Goal: Communication & Community: Answer question/provide support

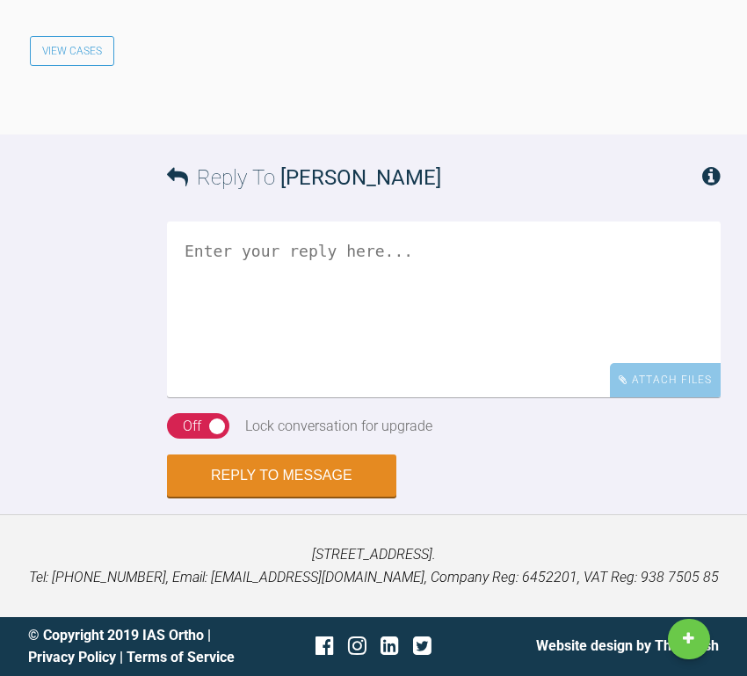
scroll to position [7631, 0]
click at [670, 384] on div "Attach Files" at bounding box center [665, 380] width 111 height 34
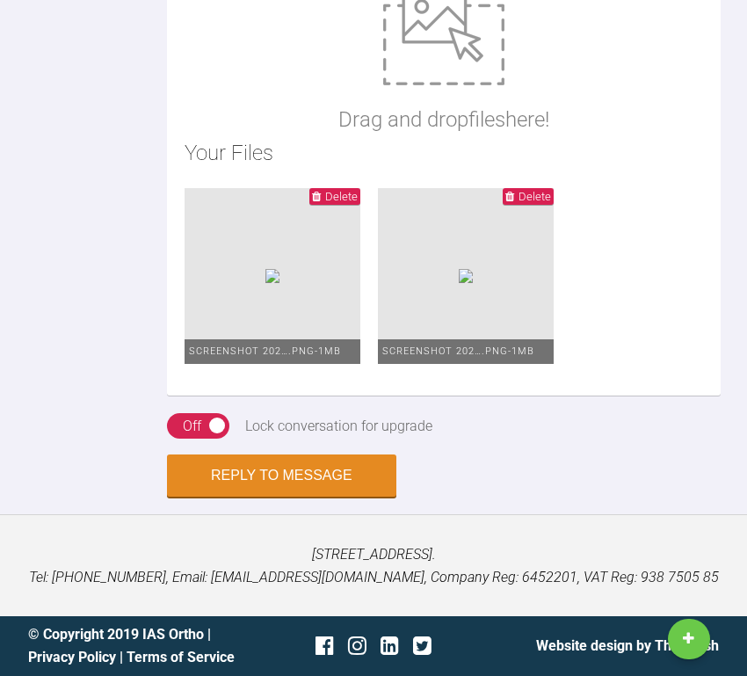
scroll to position [7702, 0]
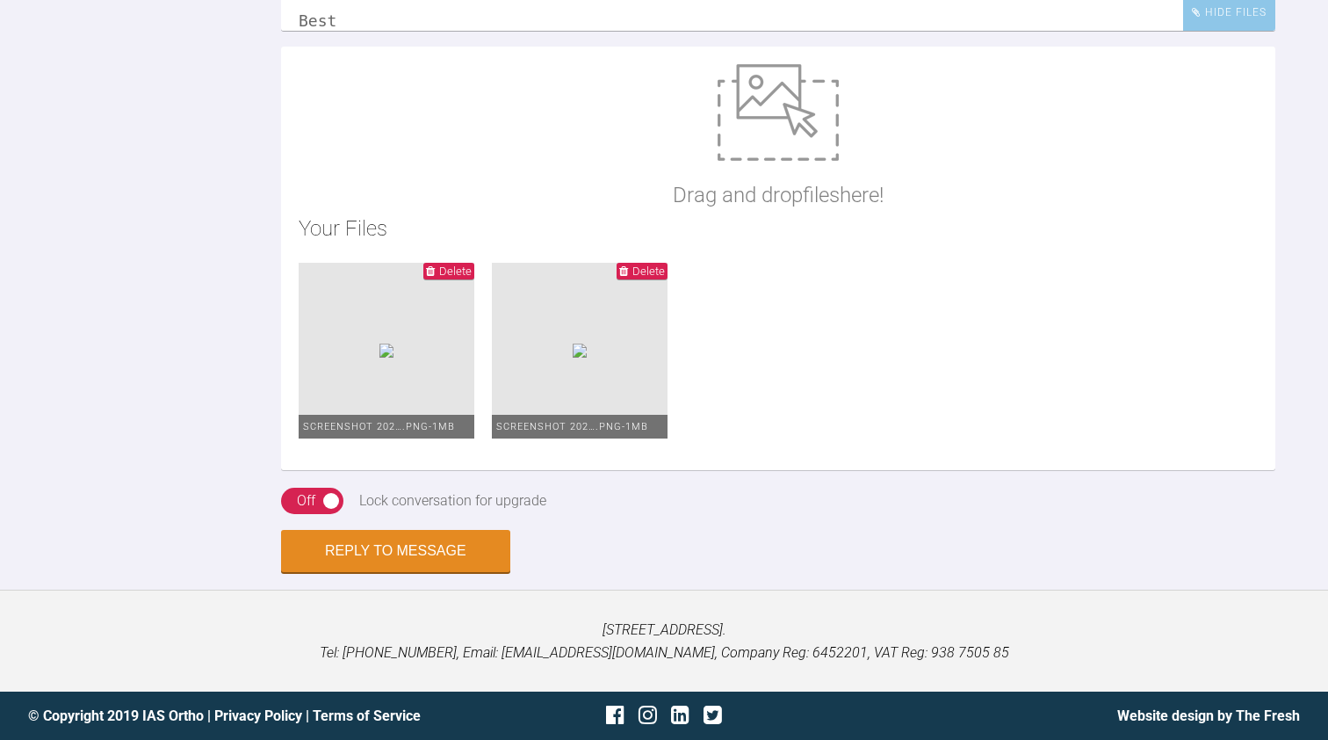
scroll to position [6551, 0]
type textarea "Hi [PERSON_NAME] Many thanks. The only issue I note is IPR being prescribed on …"
click at [395, 551] on button "Reply to Message" at bounding box center [395, 553] width 229 height 42
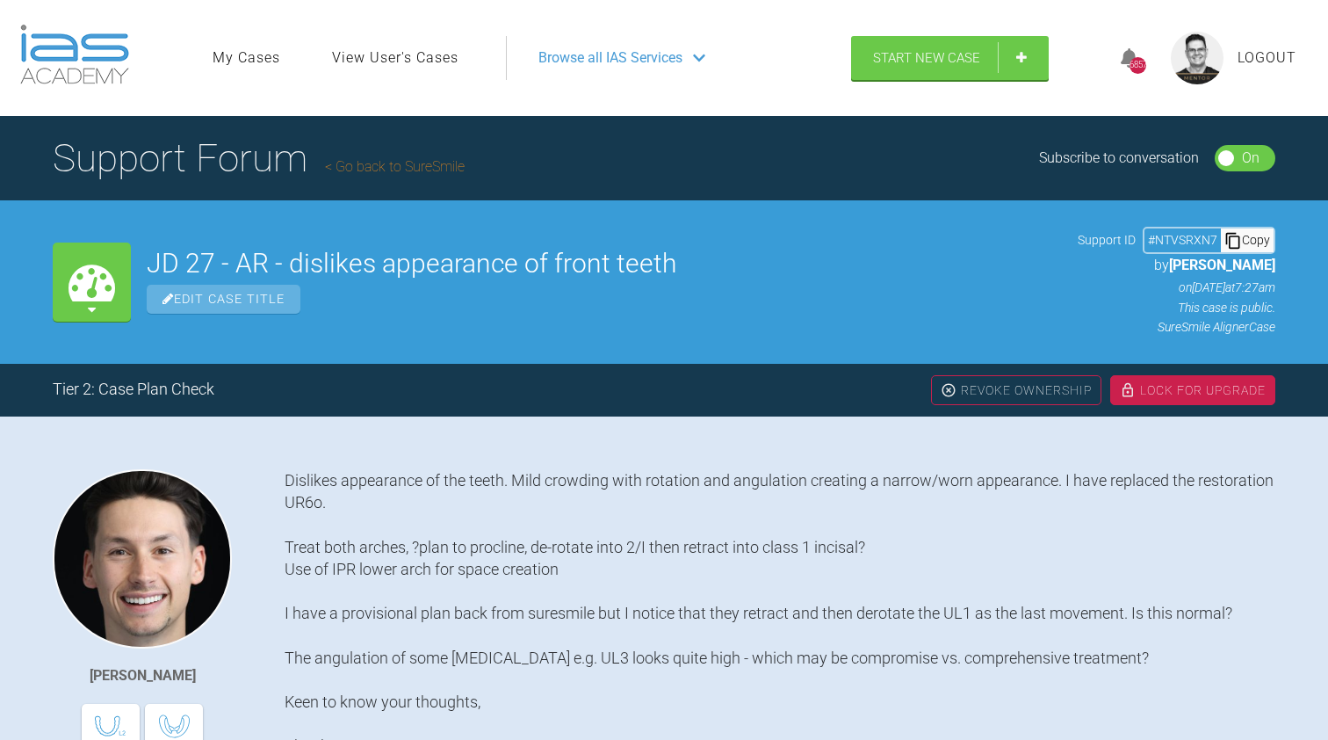
scroll to position [0, 0]
click at [431, 163] on link "Go back to SureSmile" at bounding box center [395, 166] width 140 height 17
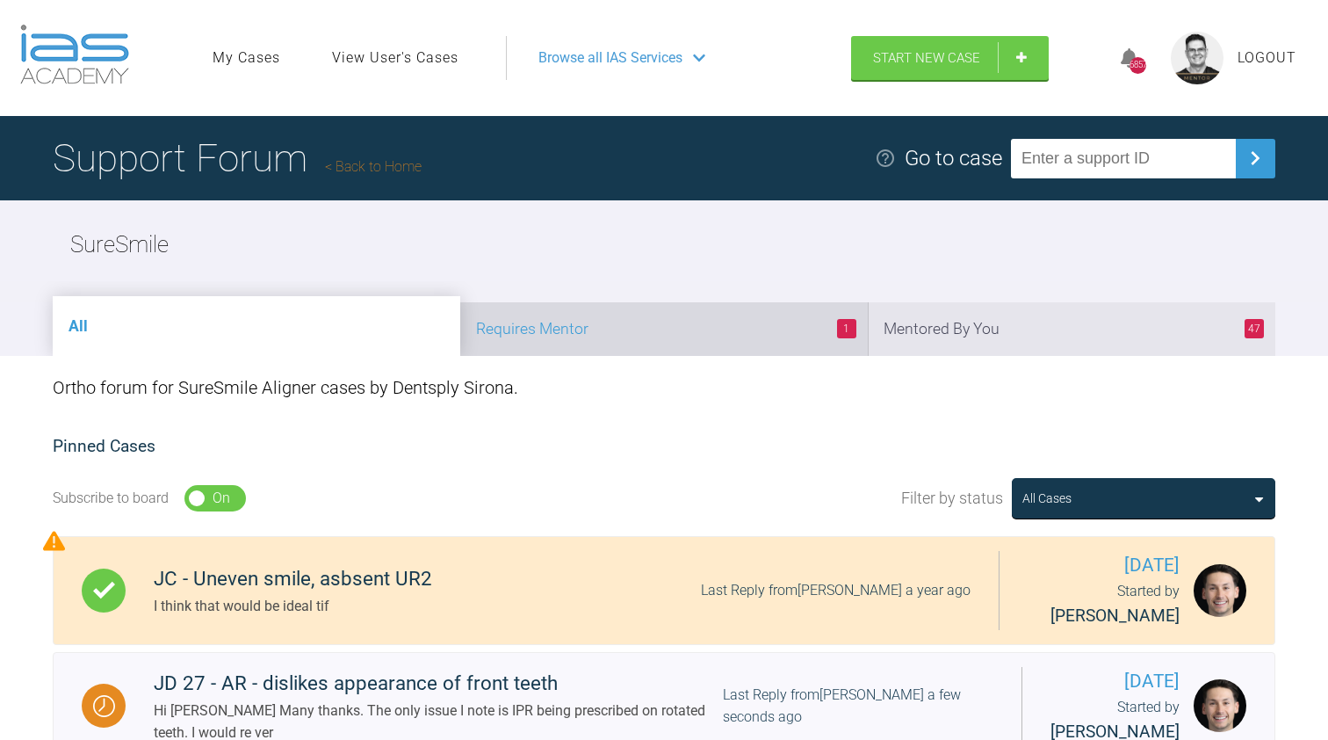
click at [746, 330] on li "1 Requires Mentor" at bounding box center [664, 329] width 408 height 54
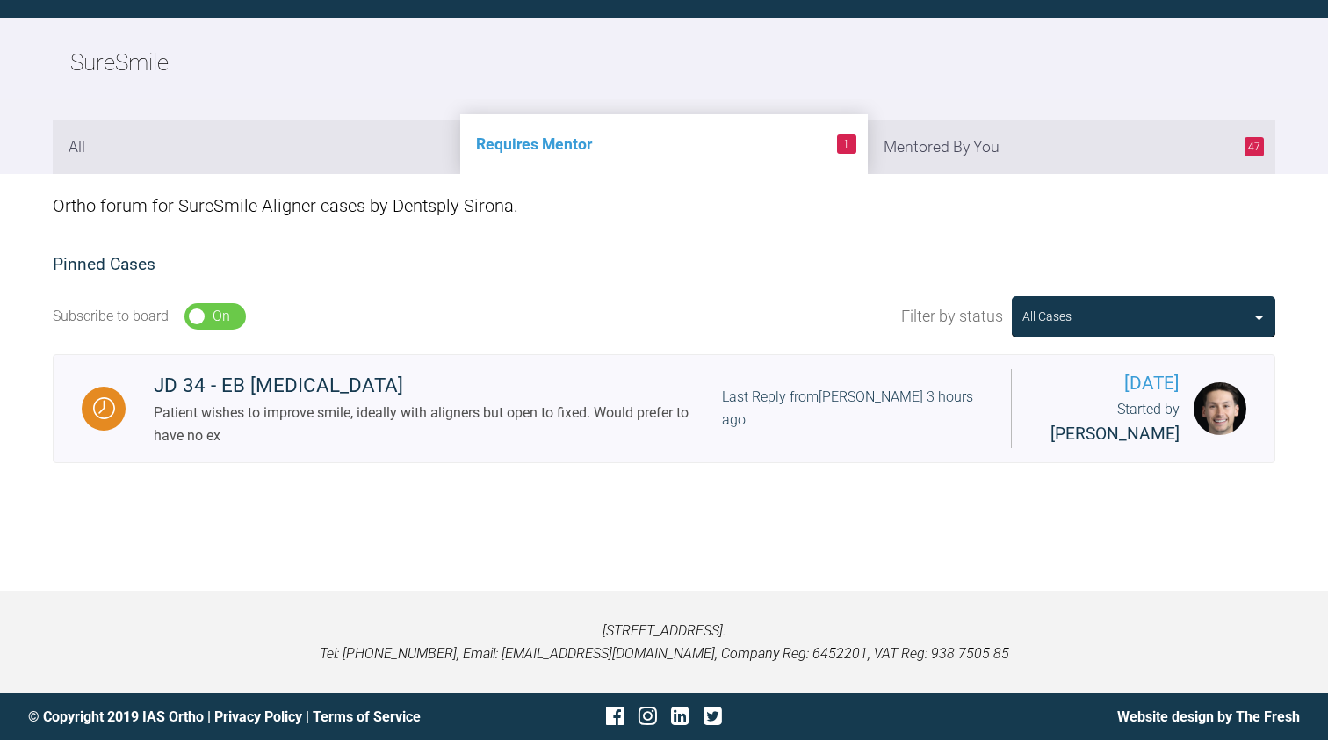
scroll to position [181, 0]
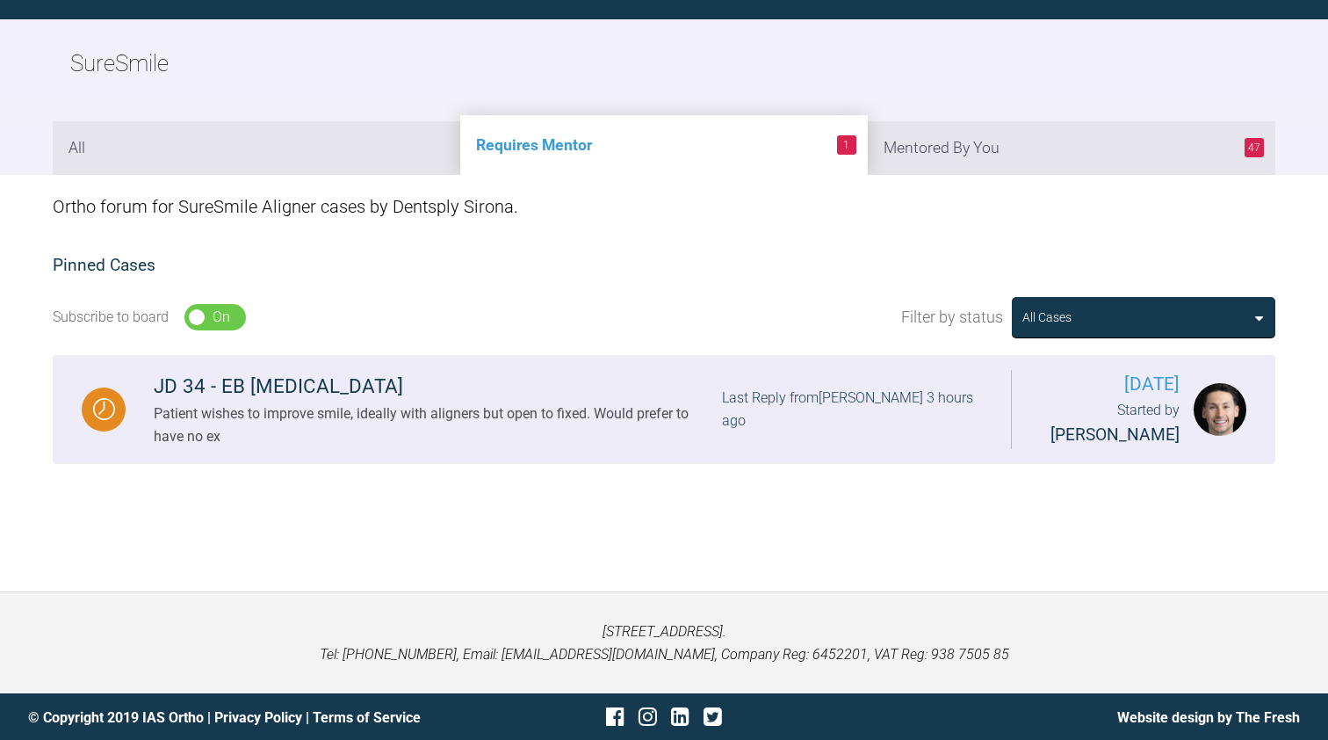
click at [436, 418] on div "Patient wishes to improve smile, ideally with aligners but open to fixed. Would…" at bounding box center [438, 424] width 568 height 45
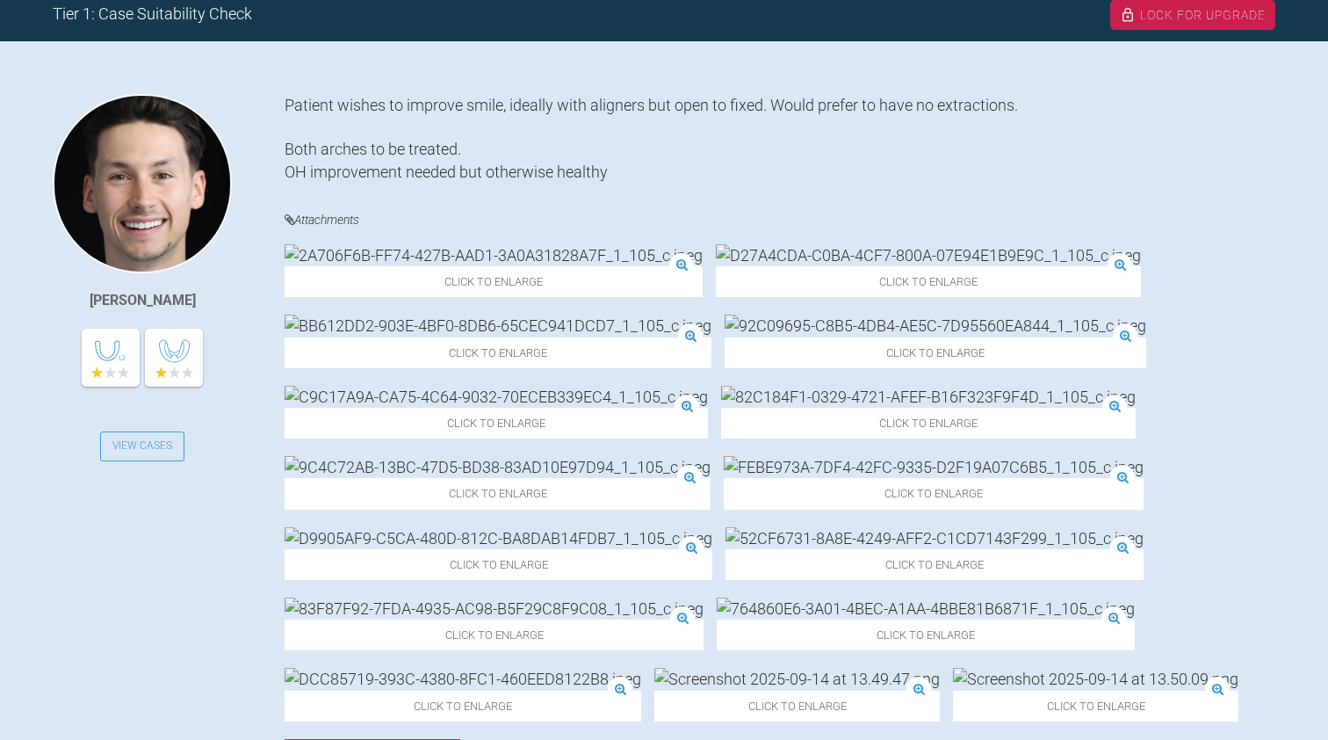
scroll to position [382, 0]
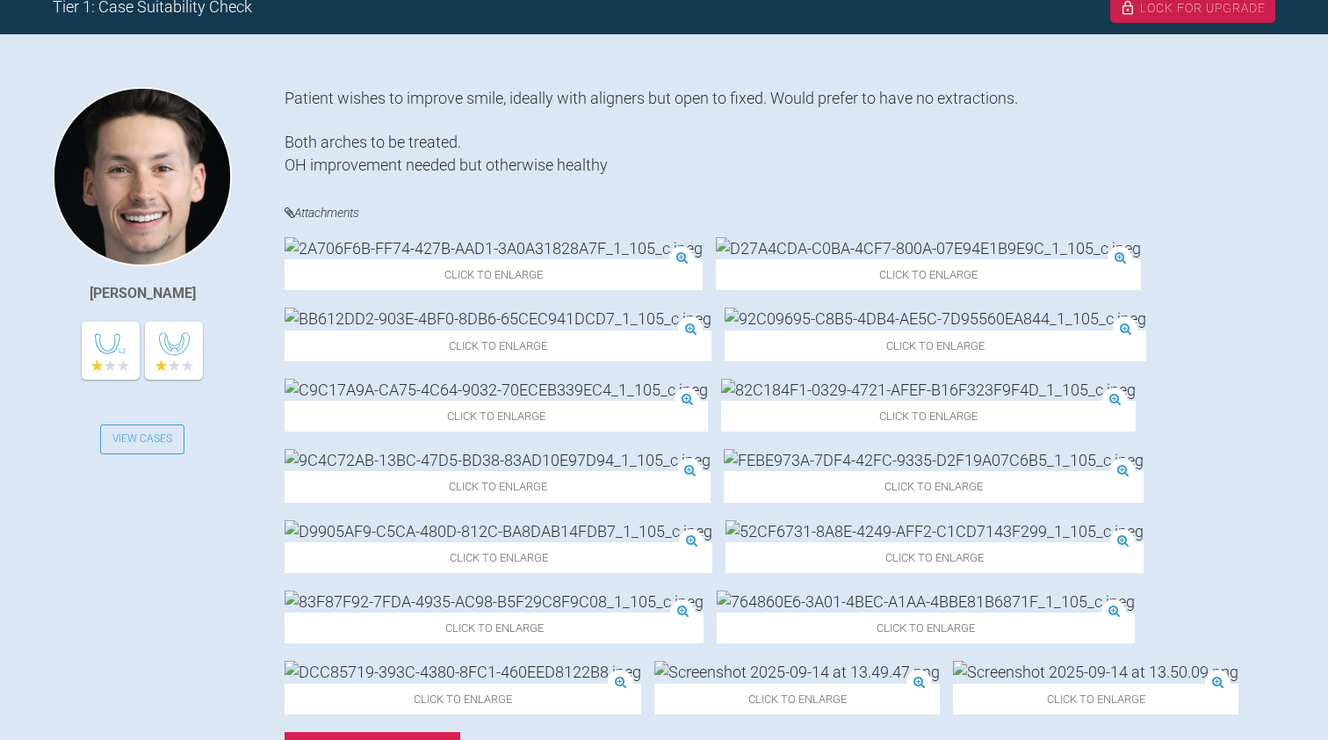
click at [381, 259] on img at bounding box center [494, 248] width 418 height 22
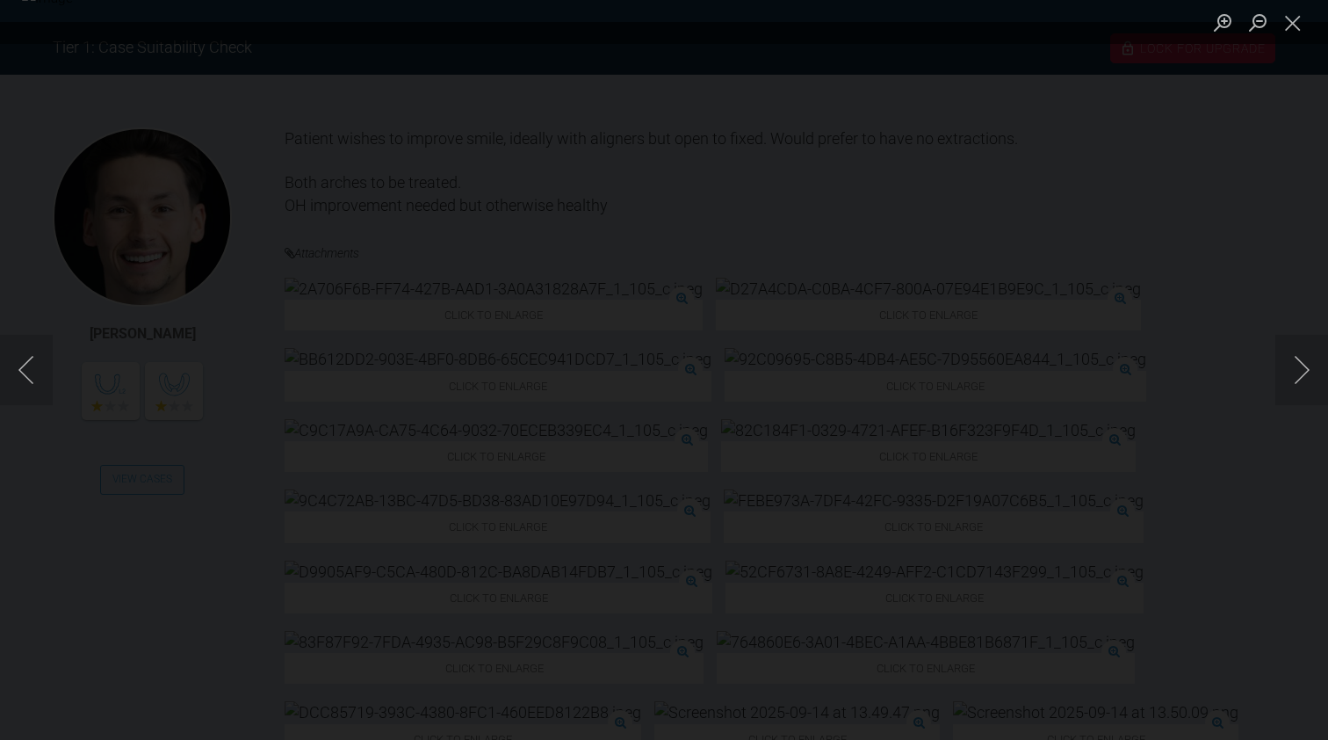
scroll to position [342, 0]
click at [746, 358] on button "Next image" at bounding box center [1302, 370] width 53 height 70
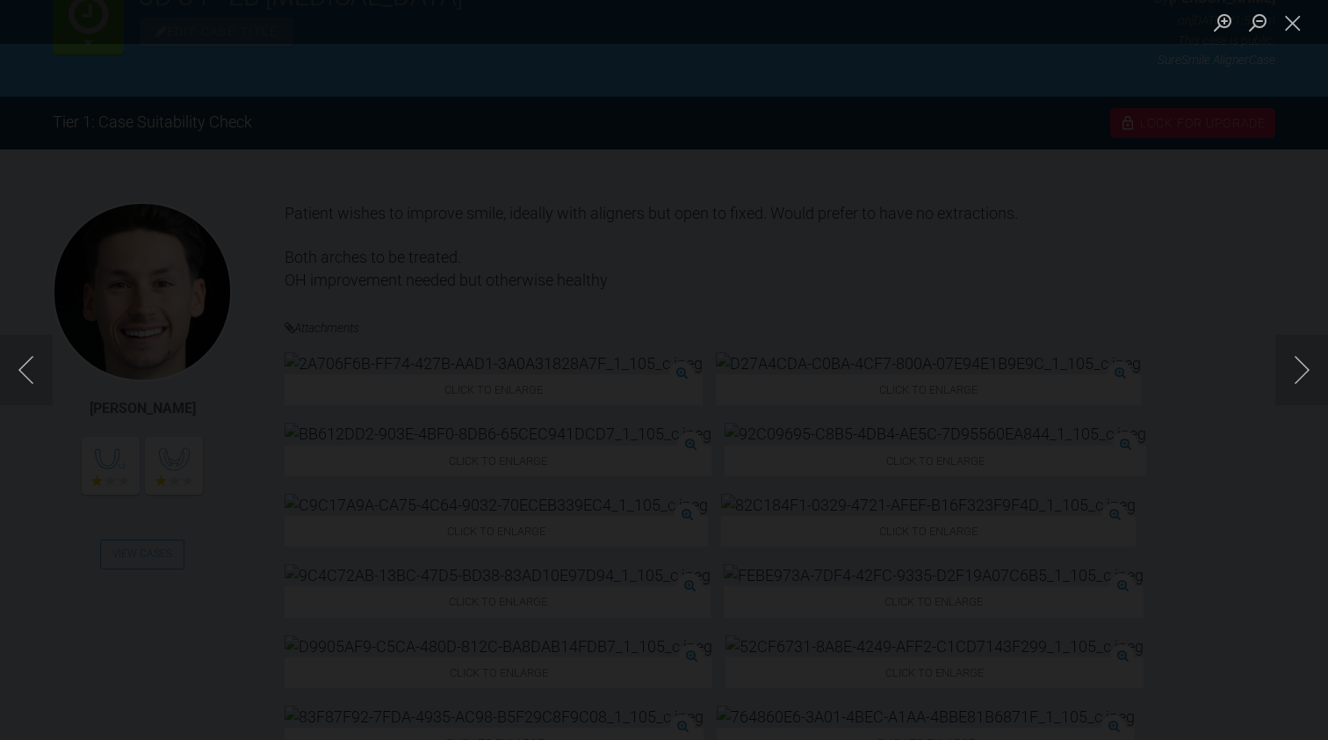
scroll to position [267, 0]
click at [746, 364] on button "Next image" at bounding box center [1302, 370] width 53 height 70
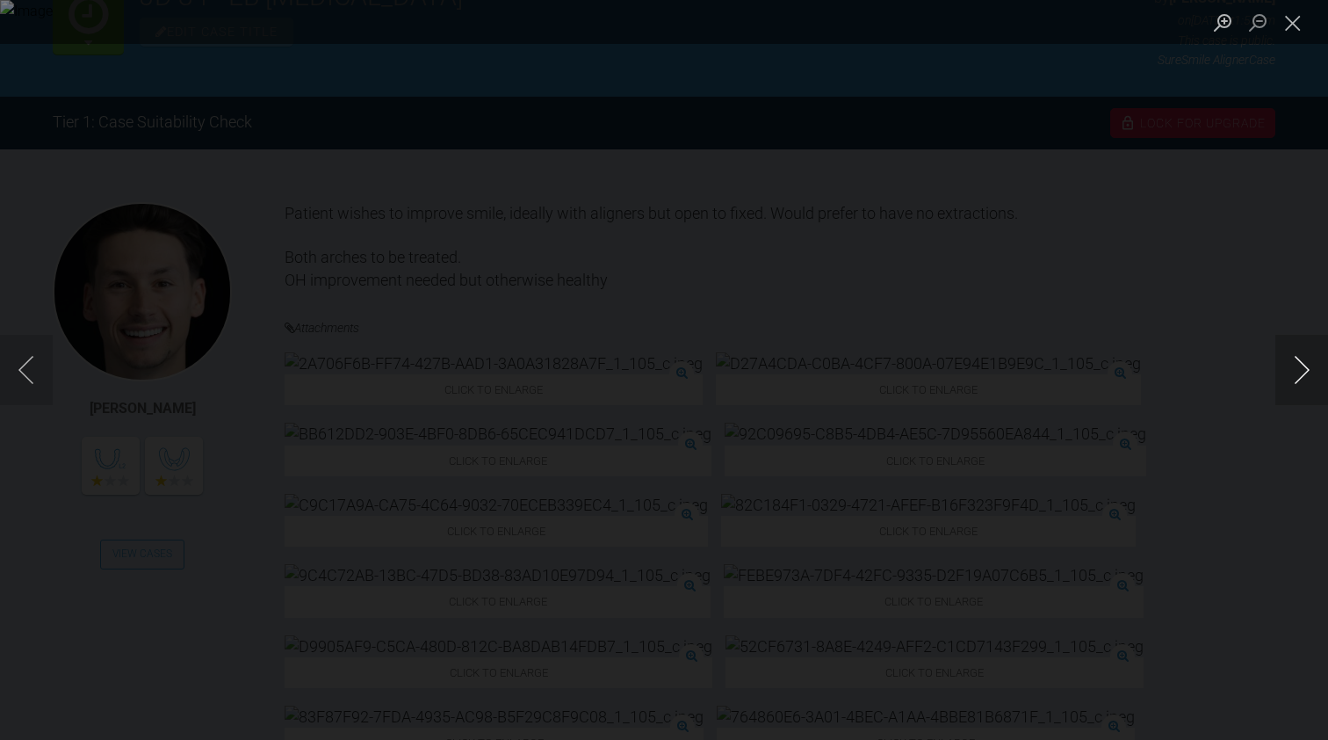
click at [746, 364] on button "Next image" at bounding box center [1302, 370] width 53 height 70
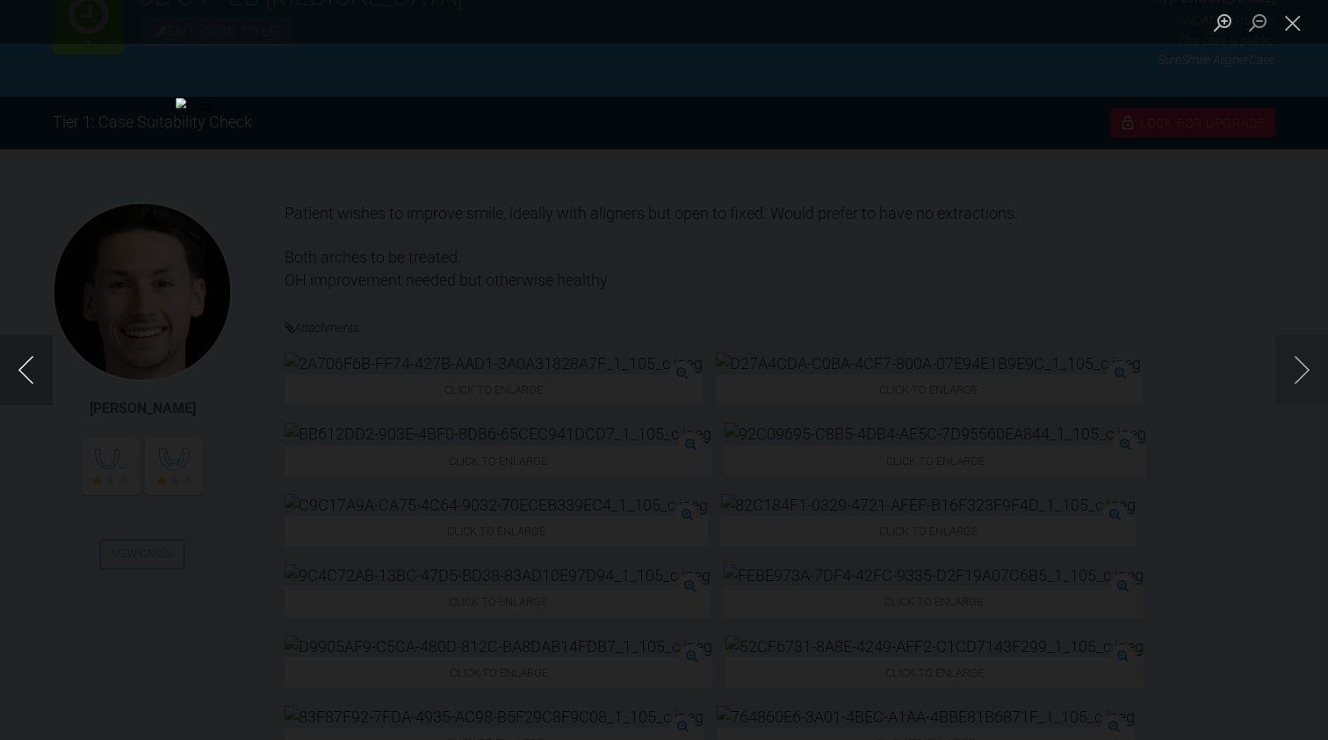
click at [23, 370] on button "Previous image" at bounding box center [26, 370] width 53 height 70
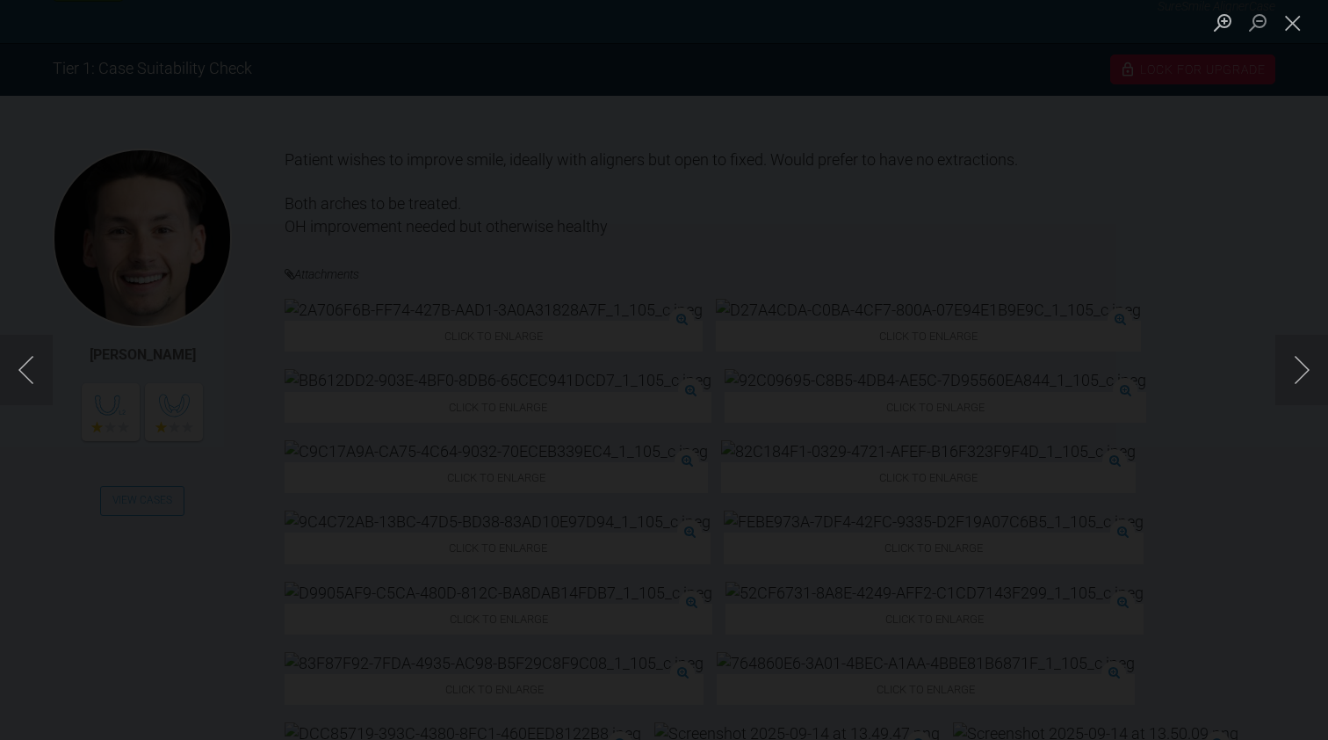
scroll to position [321, 0]
click at [746, 369] on button "Next image" at bounding box center [1302, 370] width 53 height 70
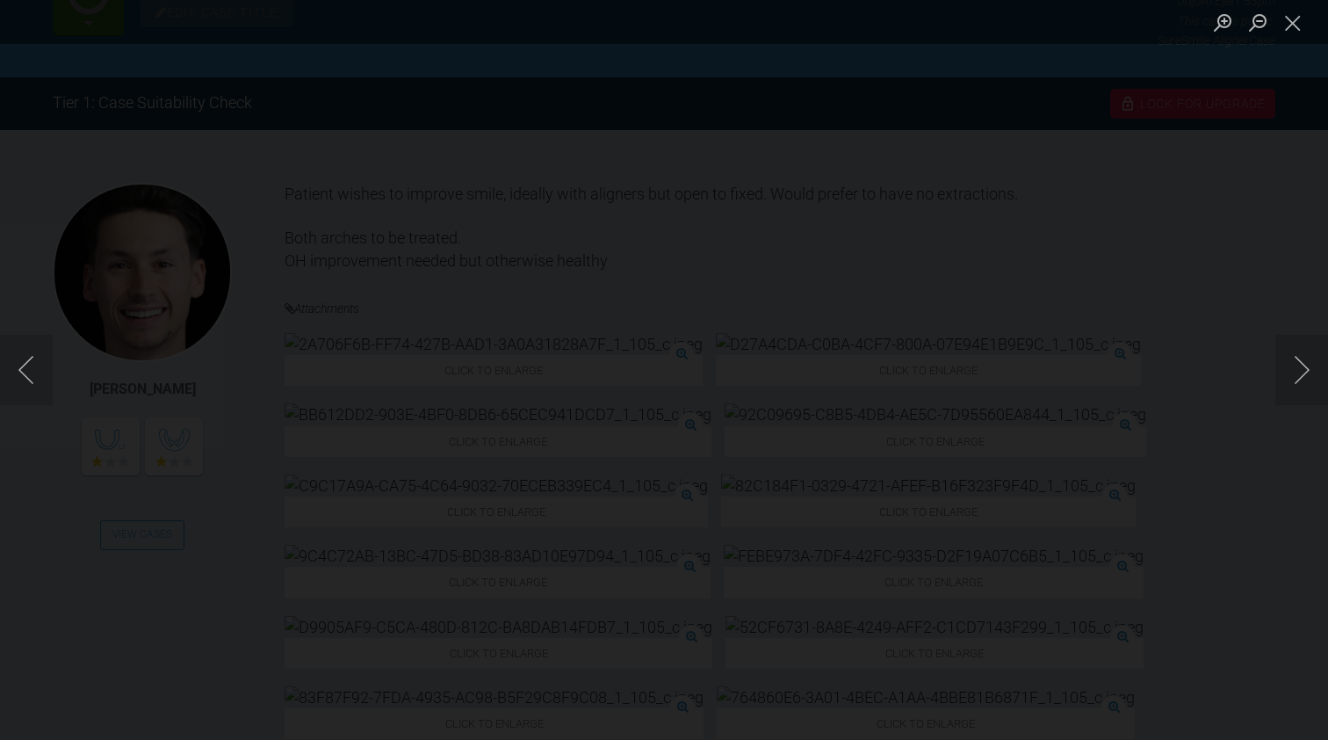
scroll to position [286, 0]
click at [746, 361] on button "Next image" at bounding box center [1302, 370] width 53 height 70
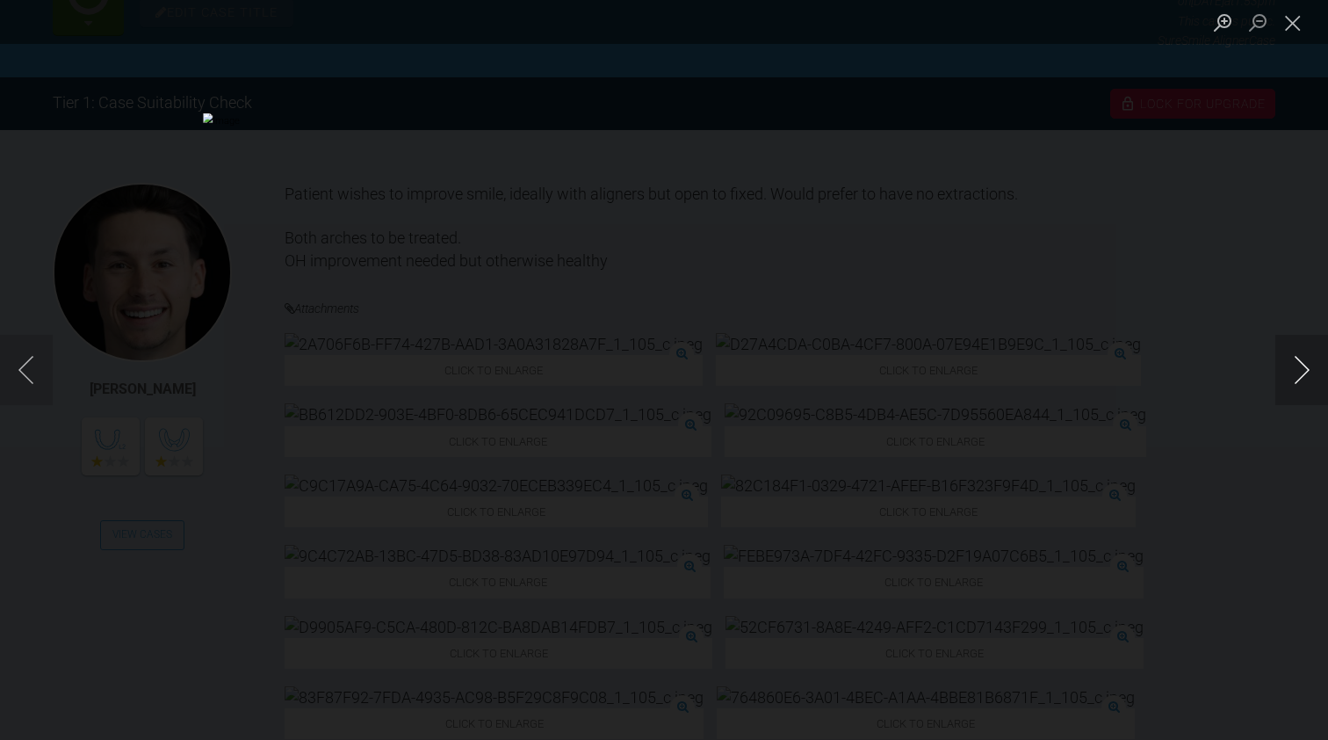
click at [746, 361] on button "Next image" at bounding box center [1302, 370] width 53 height 70
click at [746, 27] on button "Close lightbox" at bounding box center [1293, 22] width 35 height 31
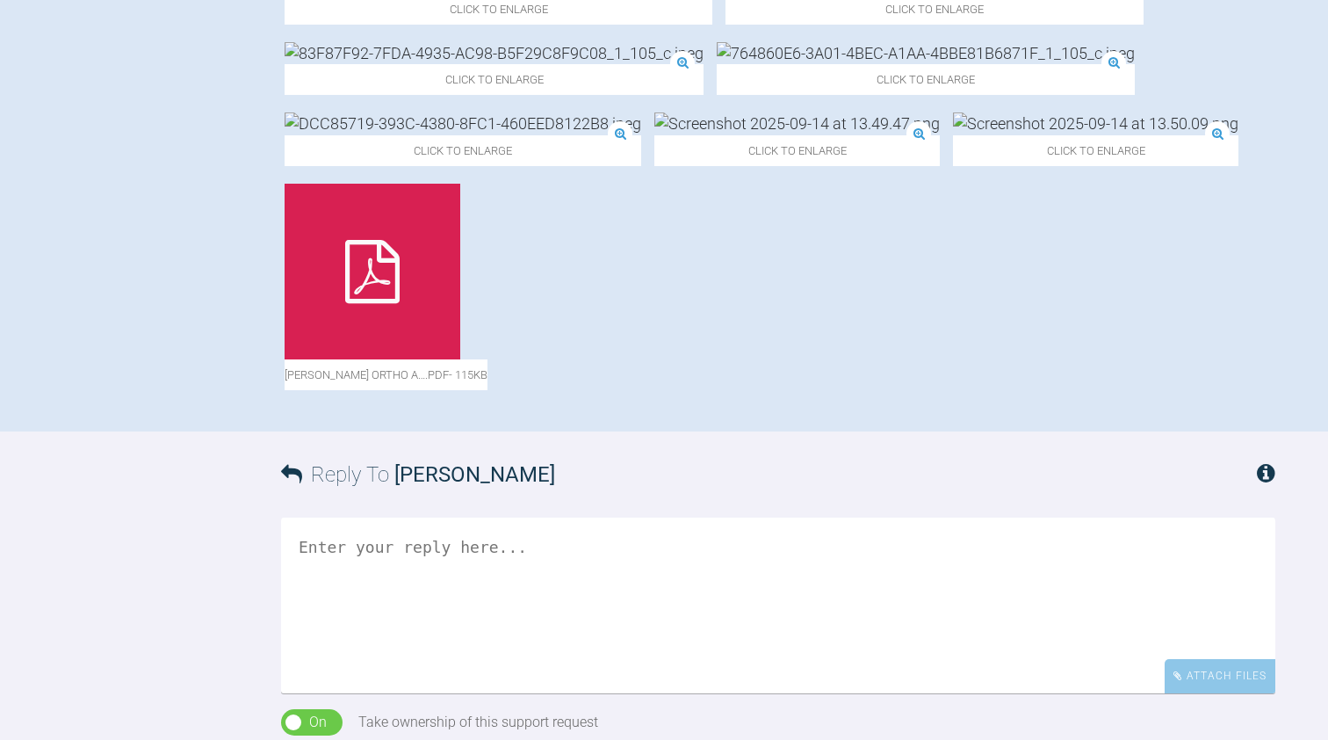
scroll to position [914, 0]
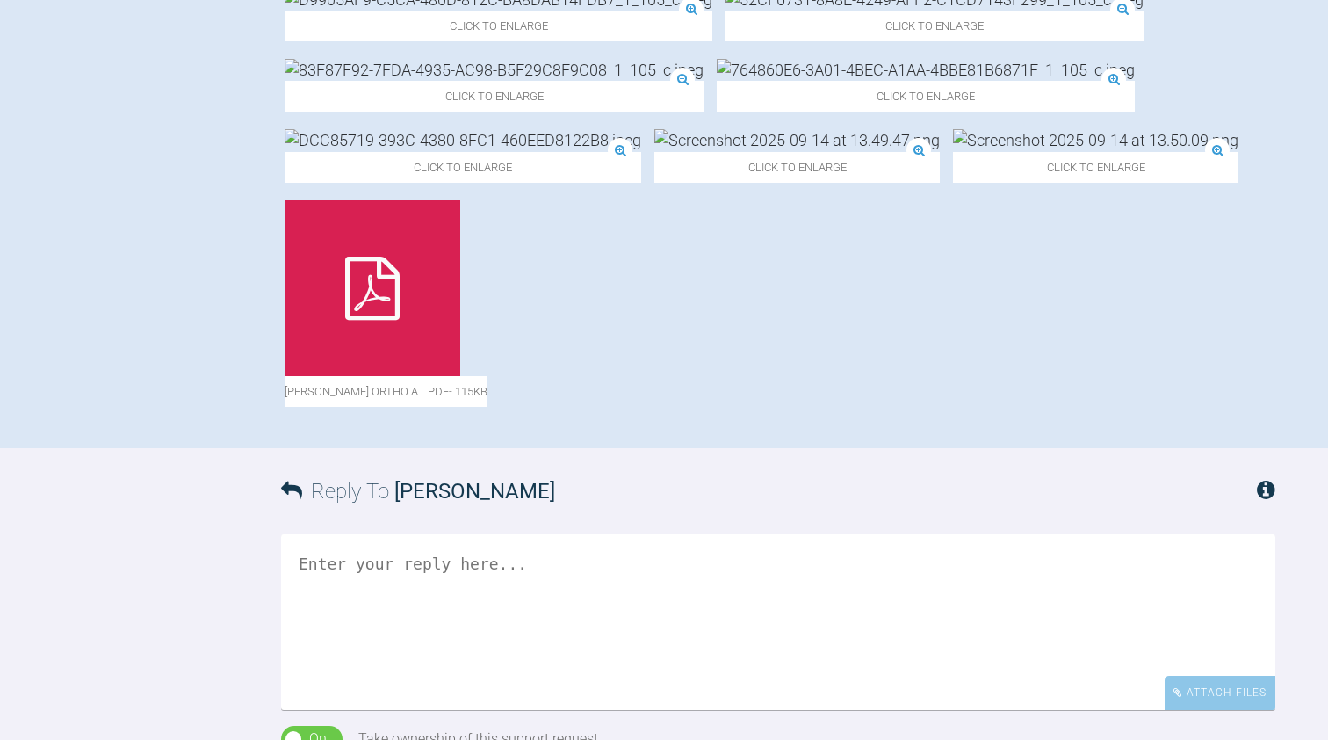
click at [350, 376] on div at bounding box center [373, 288] width 176 height 176
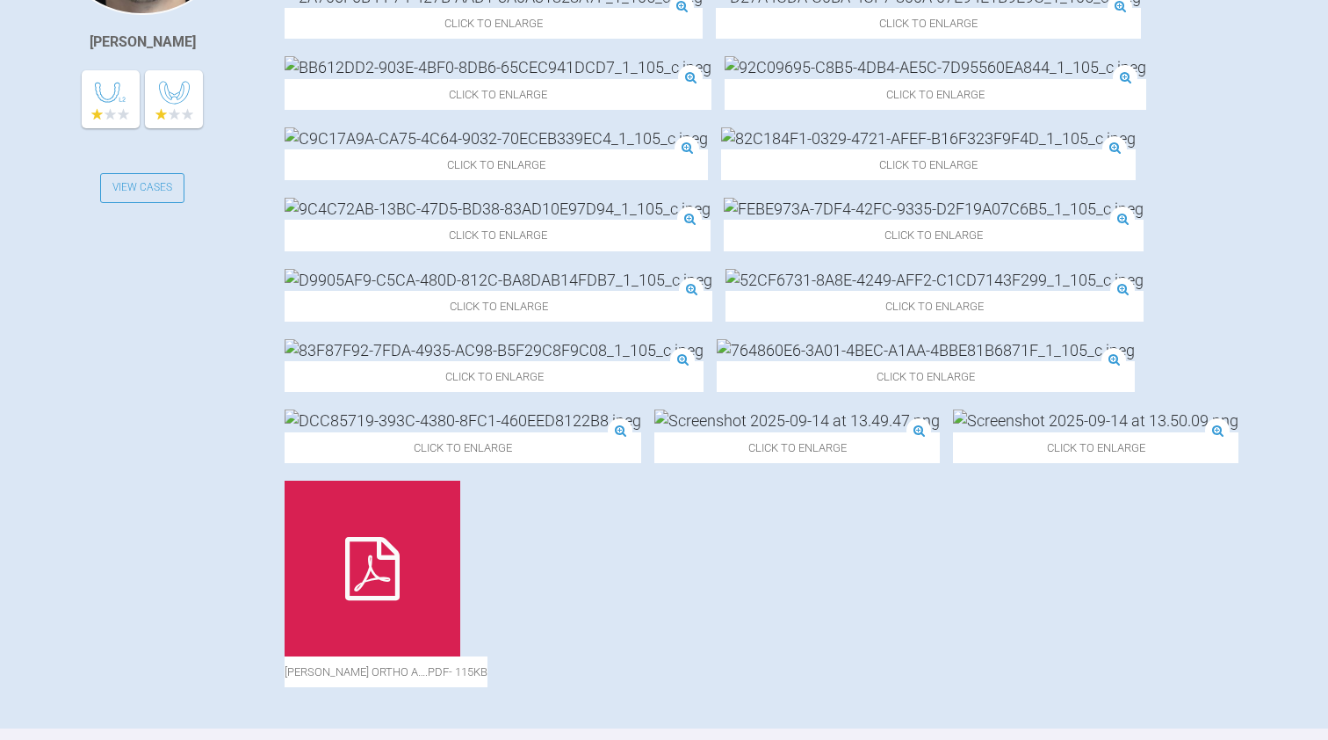
scroll to position [655, 0]
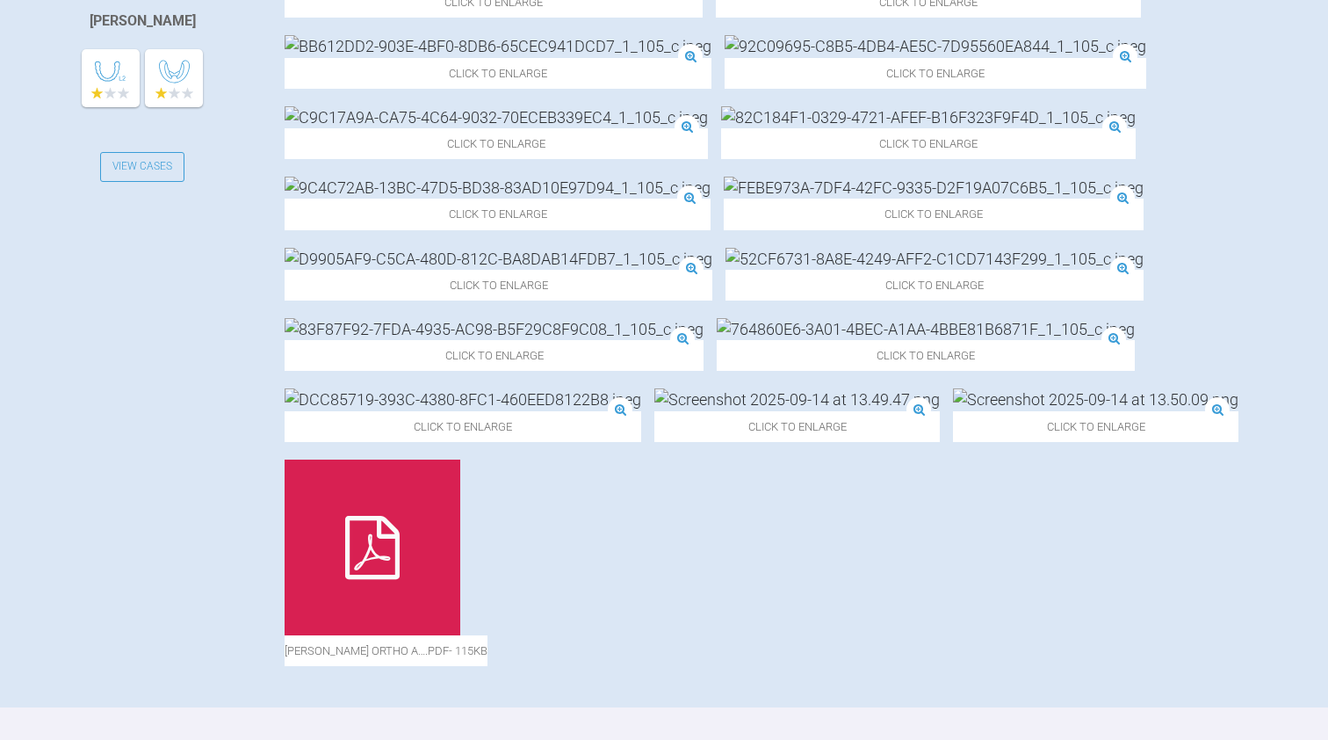
click at [717, 340] on img at bounding box center [926, 329] width 418 height 22
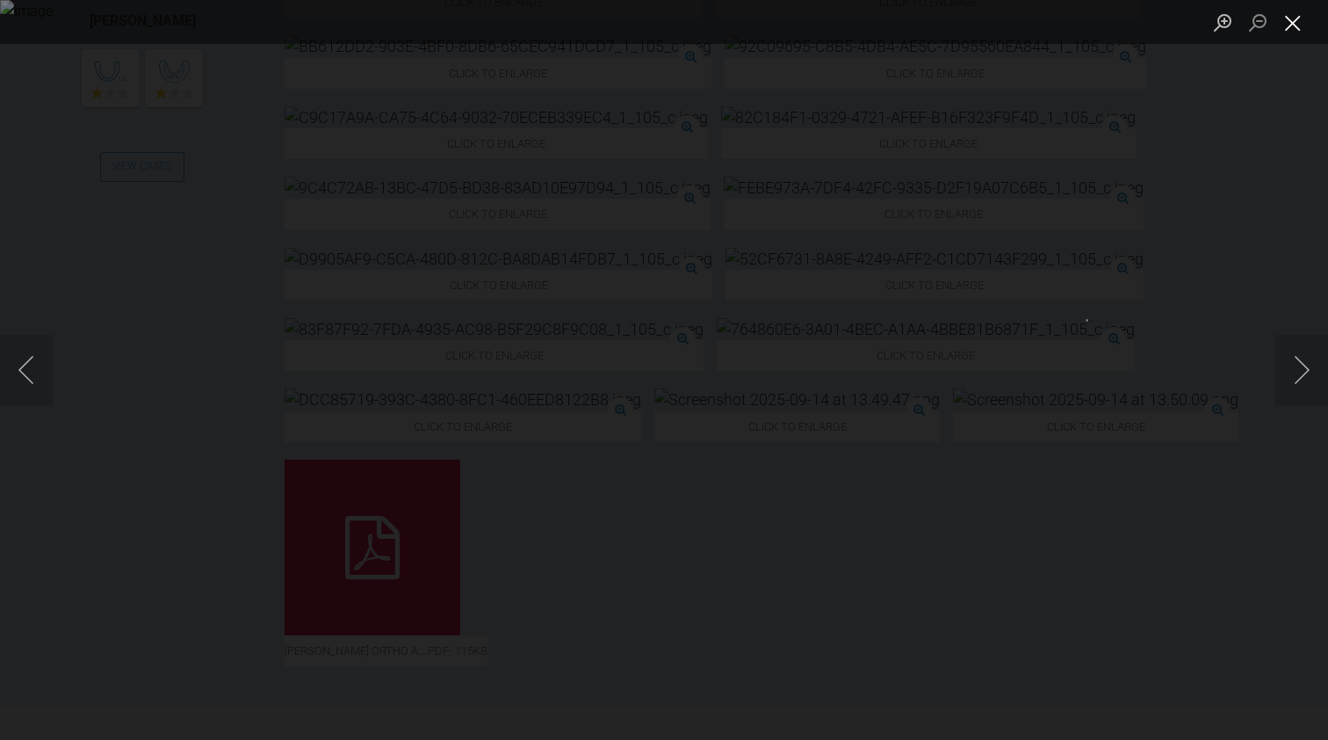
click at [746, 18] on button "Close lightbox" at bounding box center [1293, 22] width 35 height 31
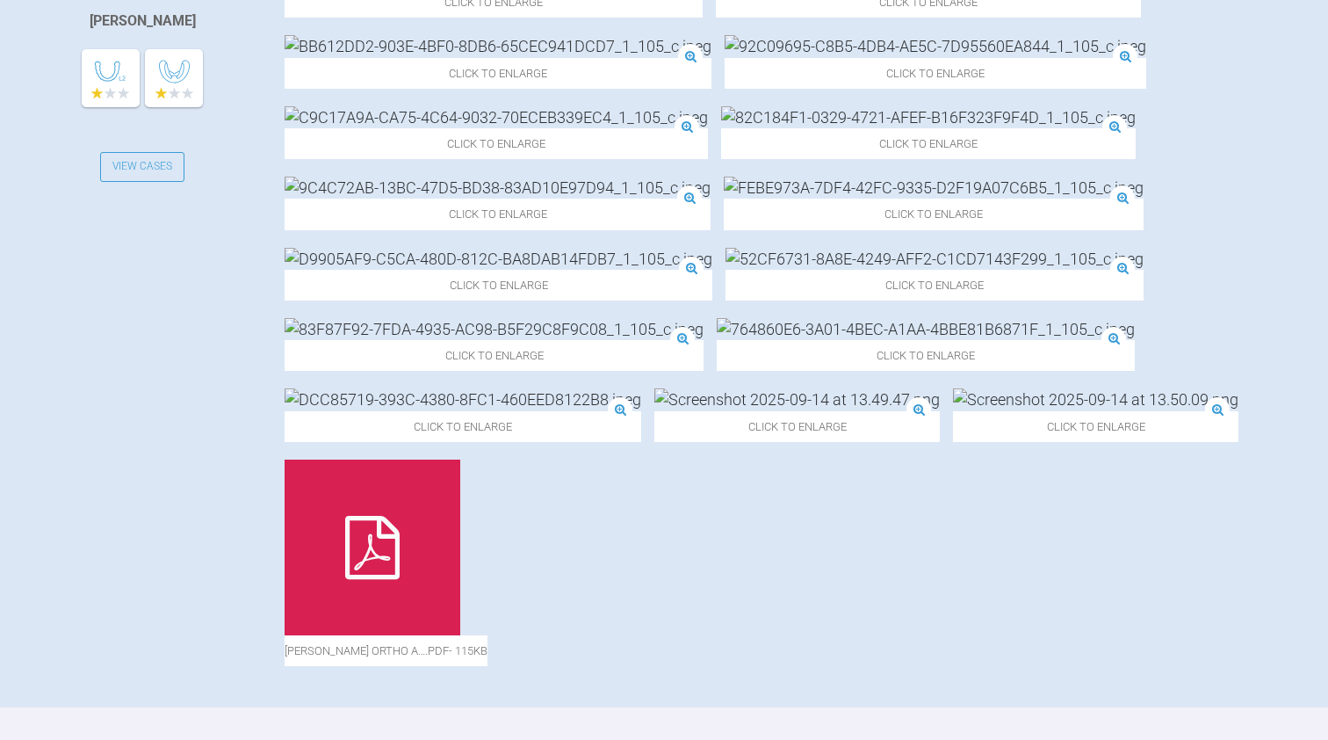
click at [746, 199] on img at bounding box center [934, 188] width 420 height 22
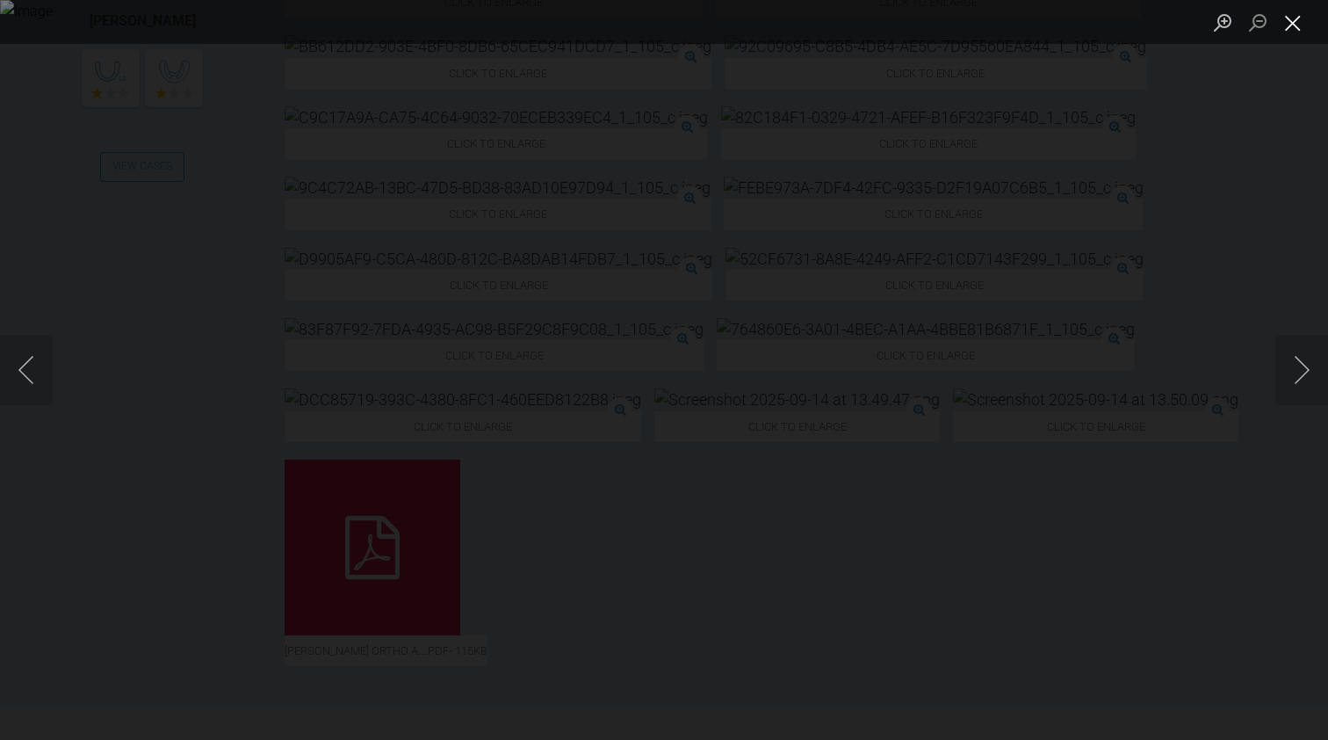
click at [746, 23] on button "Close lightbox" at bounding box center [1293, 22] width 35 height 31
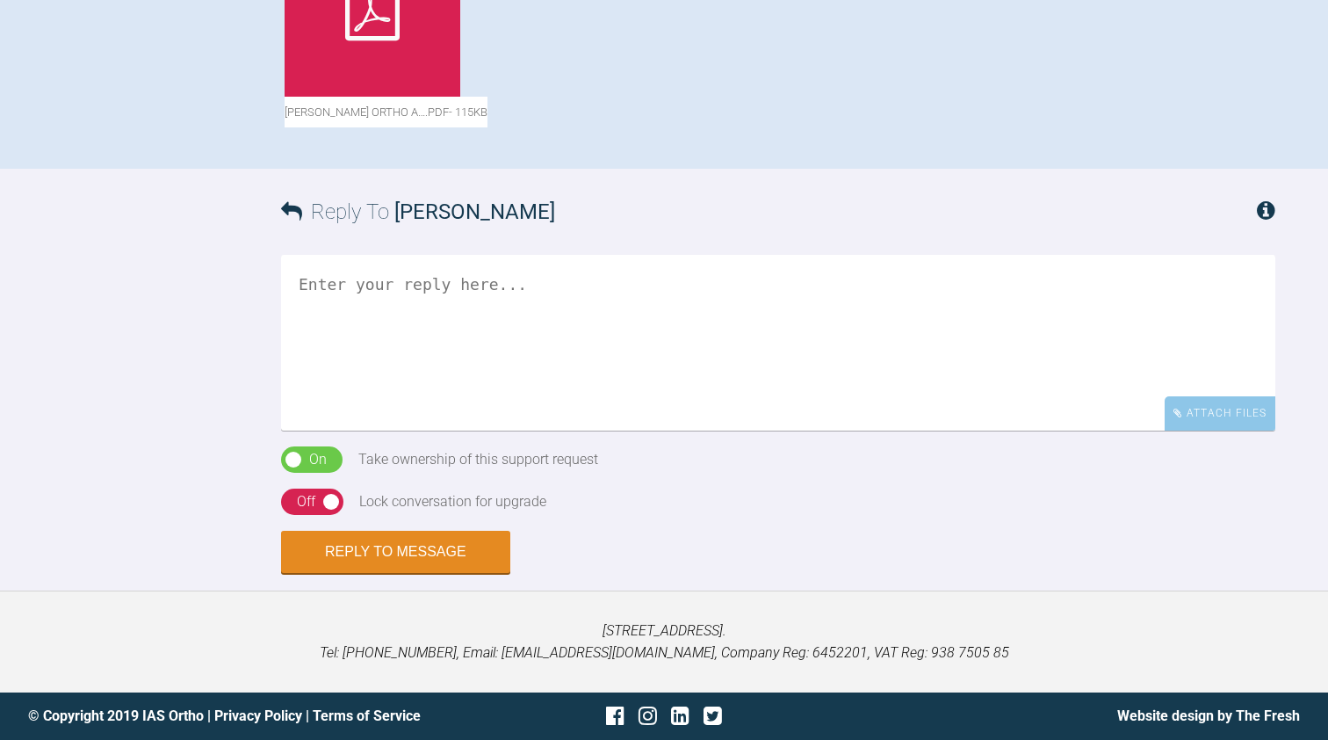
scroll to position [1400, 0]
click at [332, 297] on textarea at bounding box center [778, 343] width 995 height 176
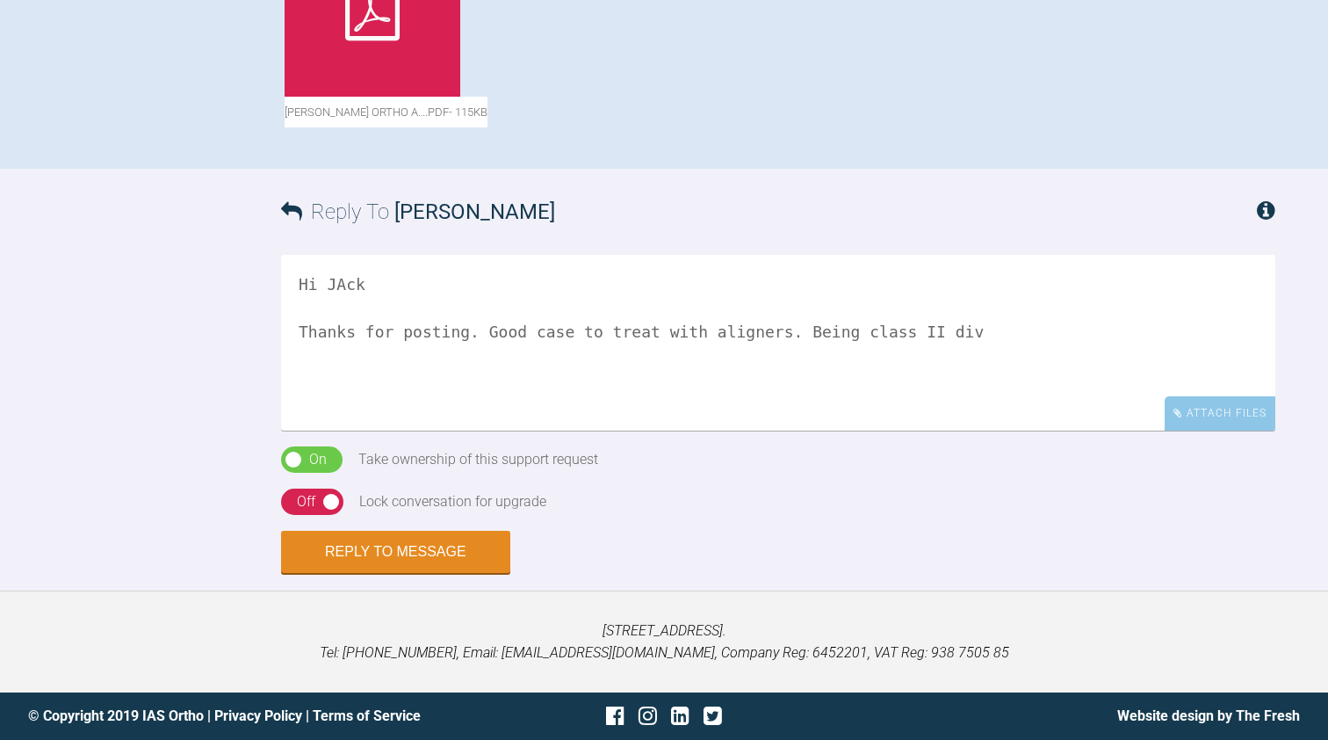
click at [711, 335] on textarea "Hi JAck Thanks for posting. Good case to treat with aligners. Being class II div" at bounding box center [778, 343] width 995 height 176
click at [746, 331] on textarea "Hi JAck Thanks for posting. Good case to treat with aligners. Being incisal cla…" at bounding box center [778, 343] width 995 height 176
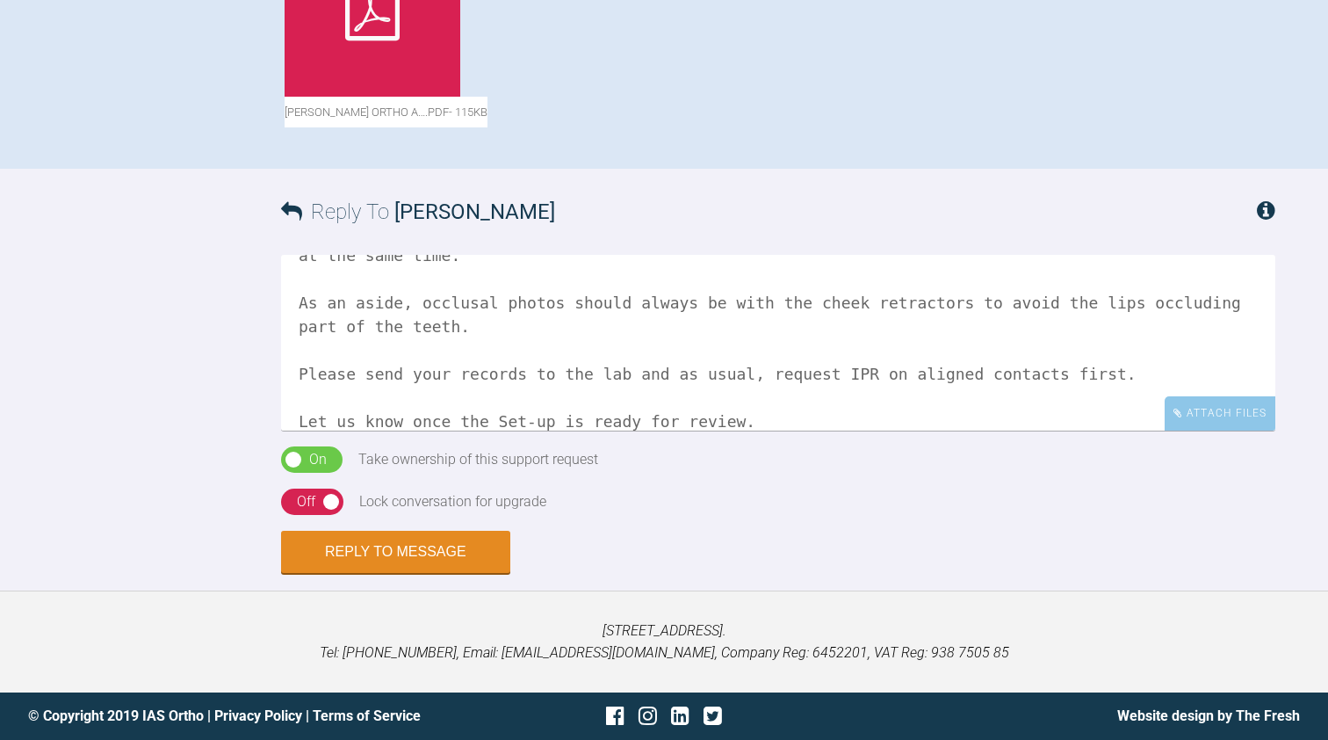
scroll to position [148, 0]
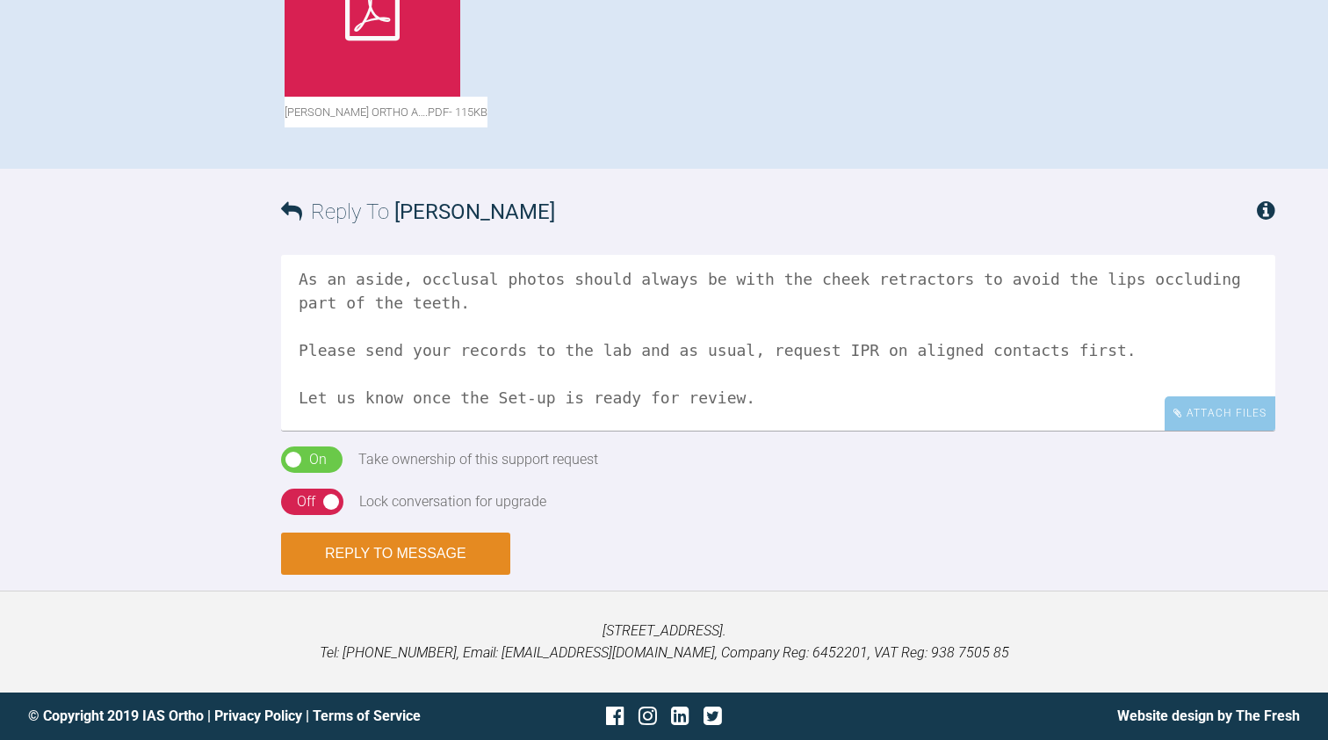
type textarea "Hi JAck Thanks for posting. Good case to treat with aligners. Being incisal cla…"
click at [440, 566] on button "Reply to Message" at bounding box center [395, 553] width 229 height 42
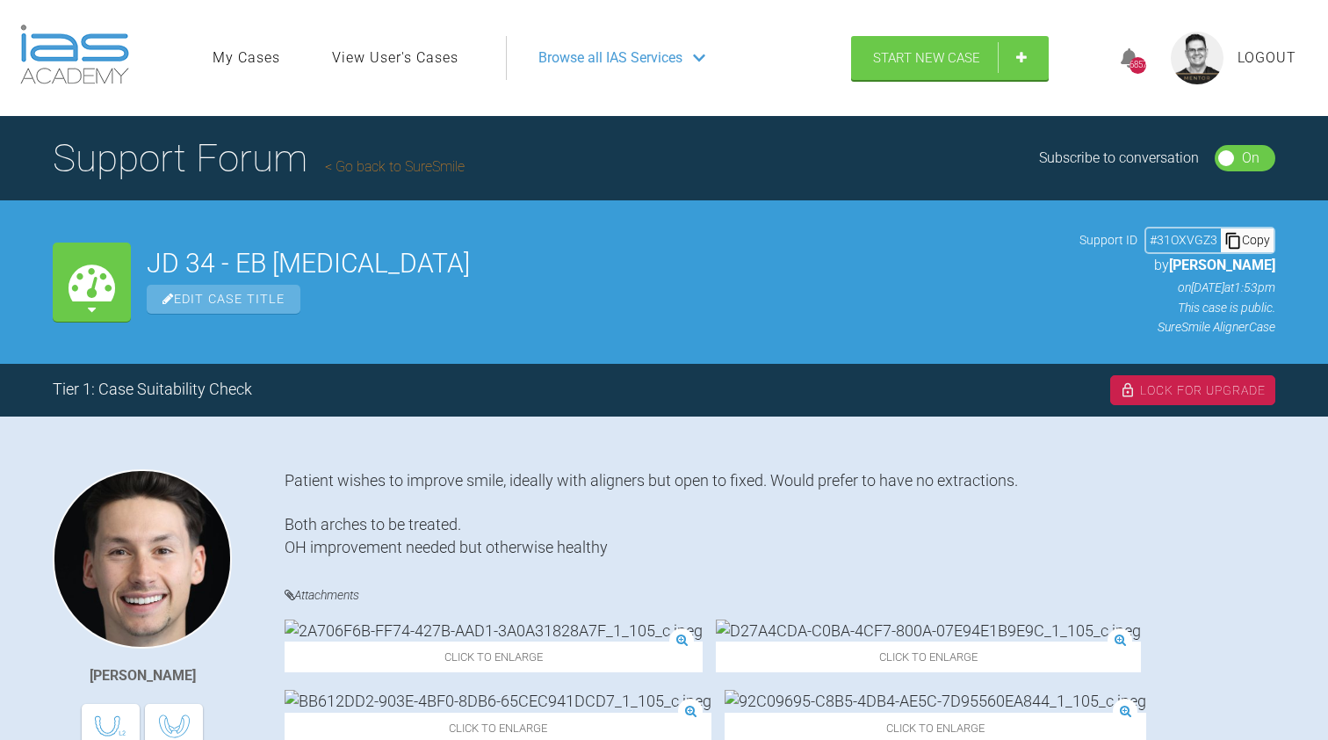
scroll to position [0, 0]
click at [746, 395] on div "Lock For Upgrade" at bounding box center [1193, 390] width 165 height 30
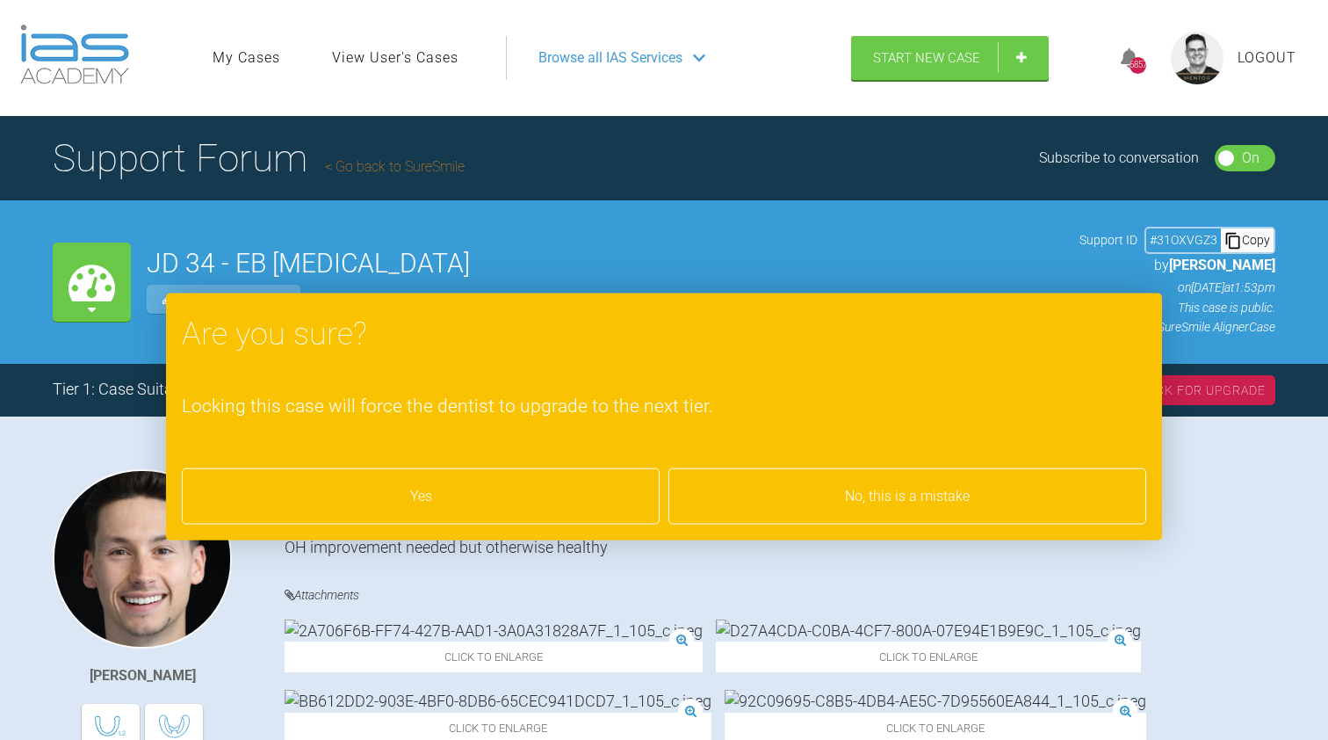
click at [385, 491] on div "Yes" at bounding box center [421, 496] width 478 height 56
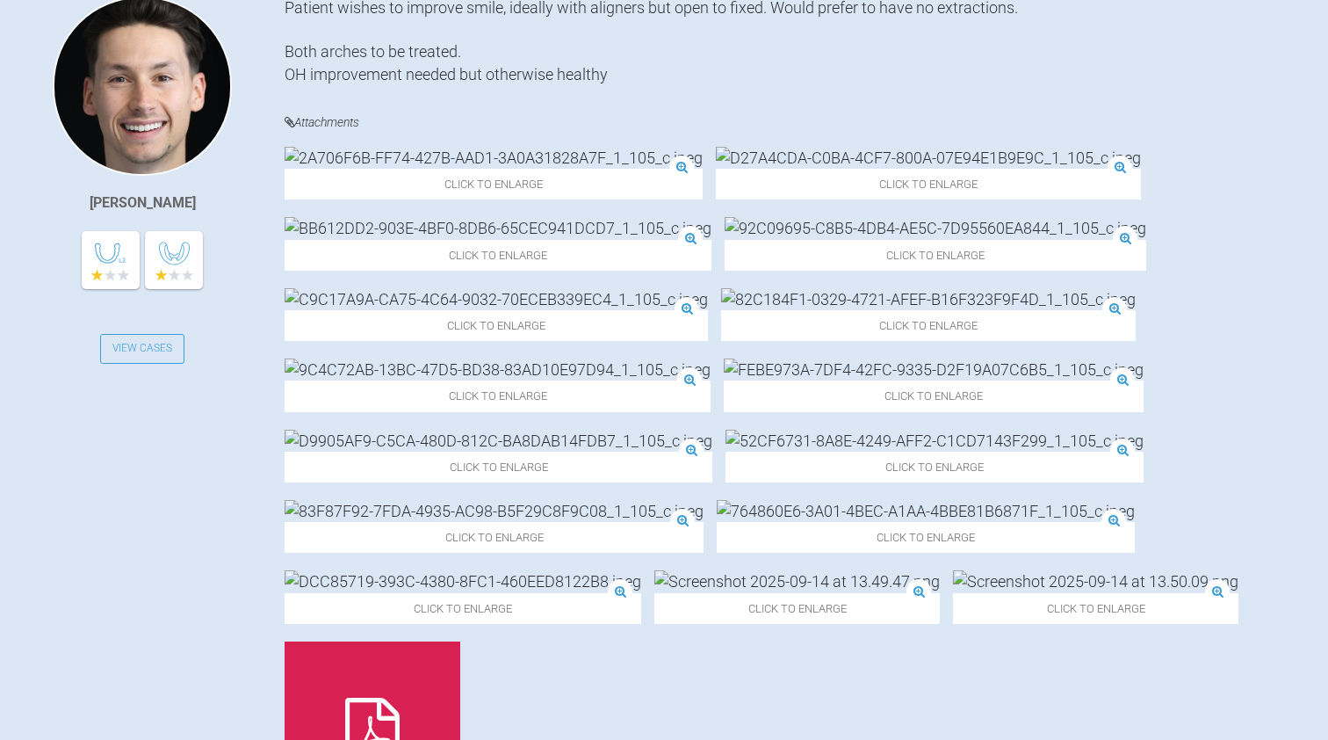
scroll to position [472, 0]
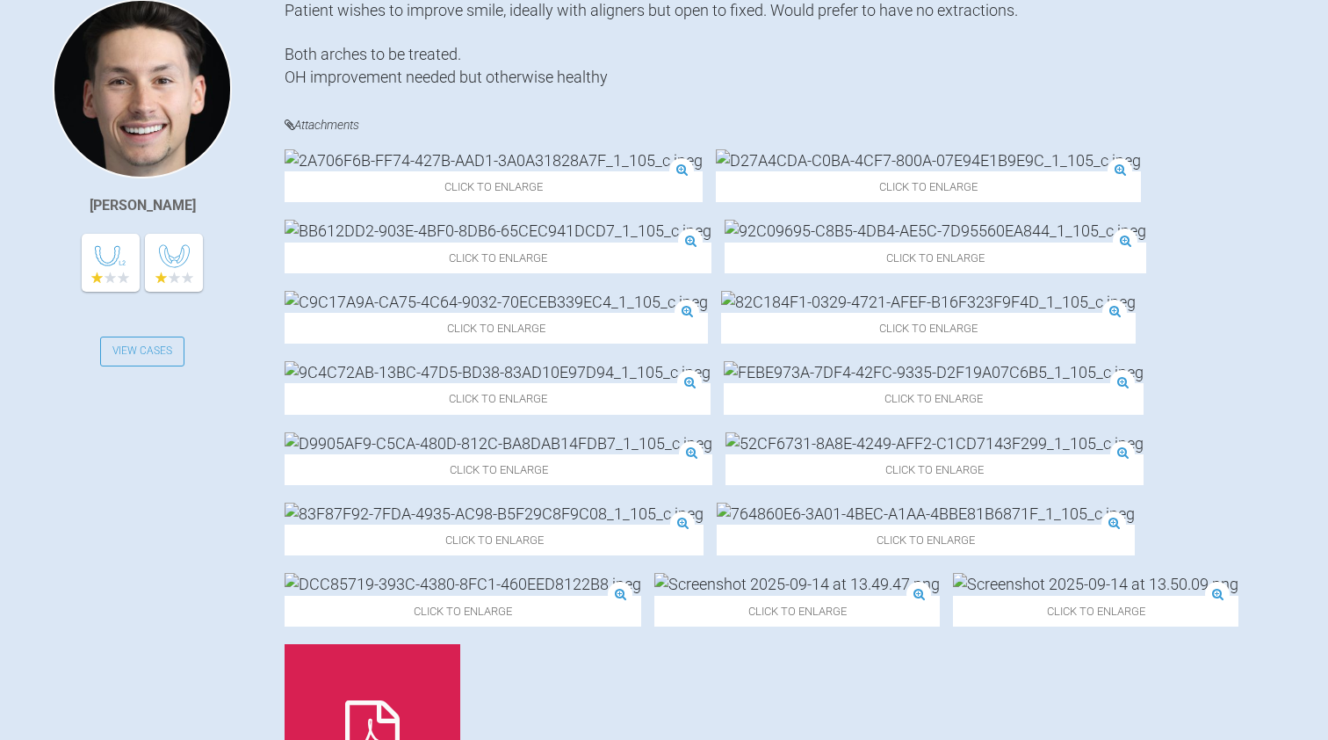
click at [712, 220] on img at bounding box center [498, 231] width 427 height 22
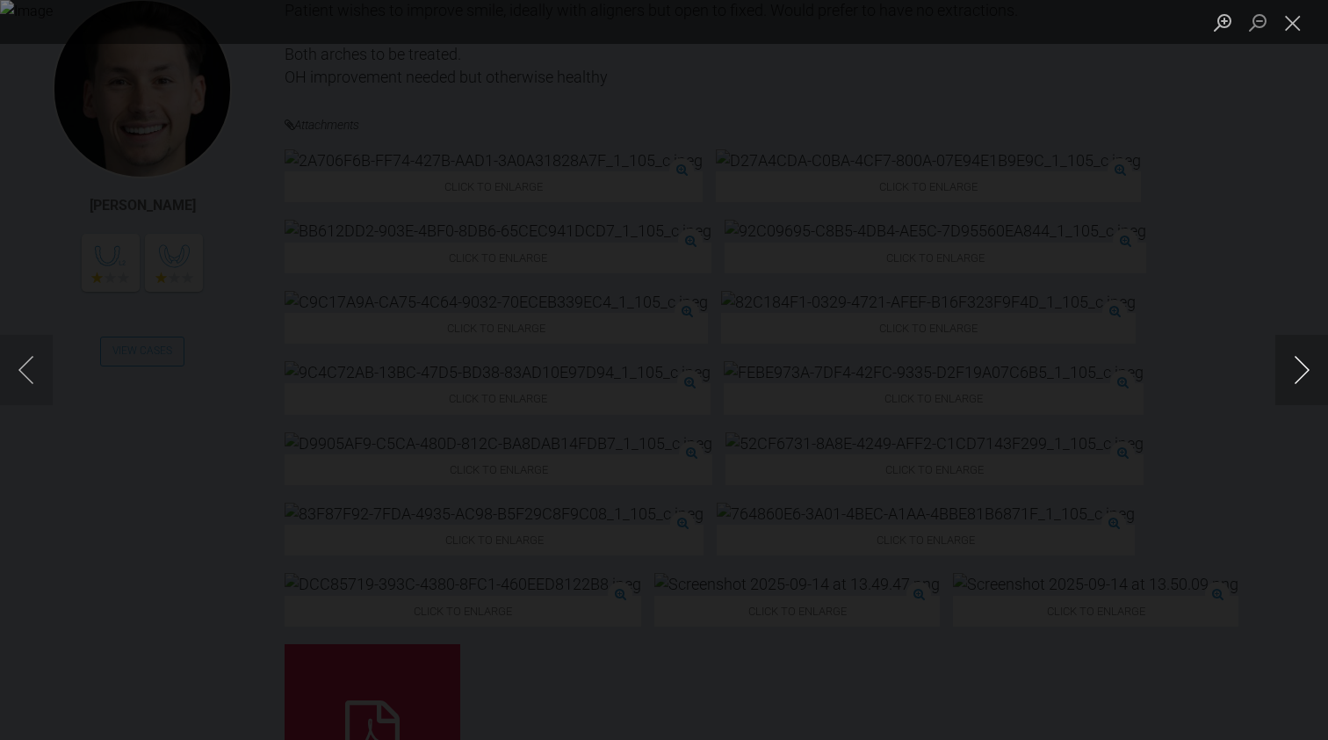
click at [746, 367] on button "Next image" at bounding box center [1302, 370] width 53 height 70
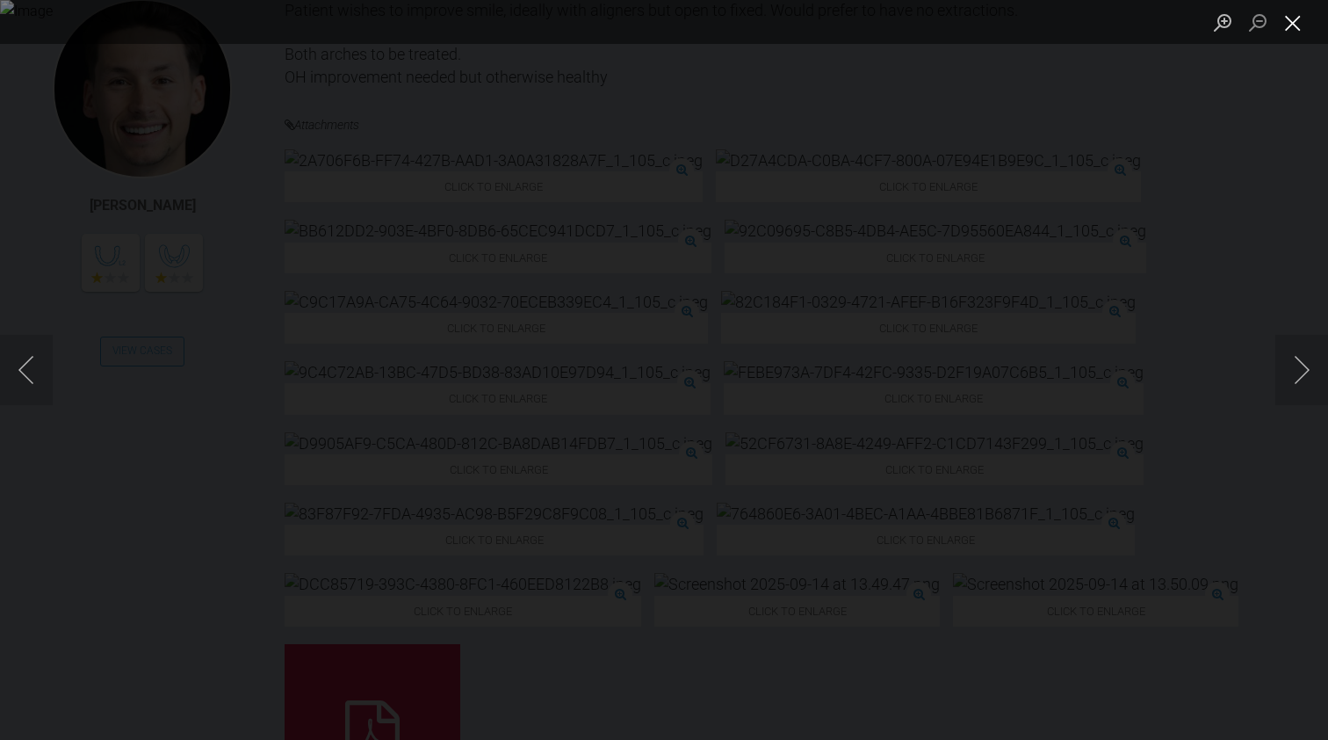
click at [746, 31] on button "Close lightbox" at bounding box center [1293, 22] width 35 height 31
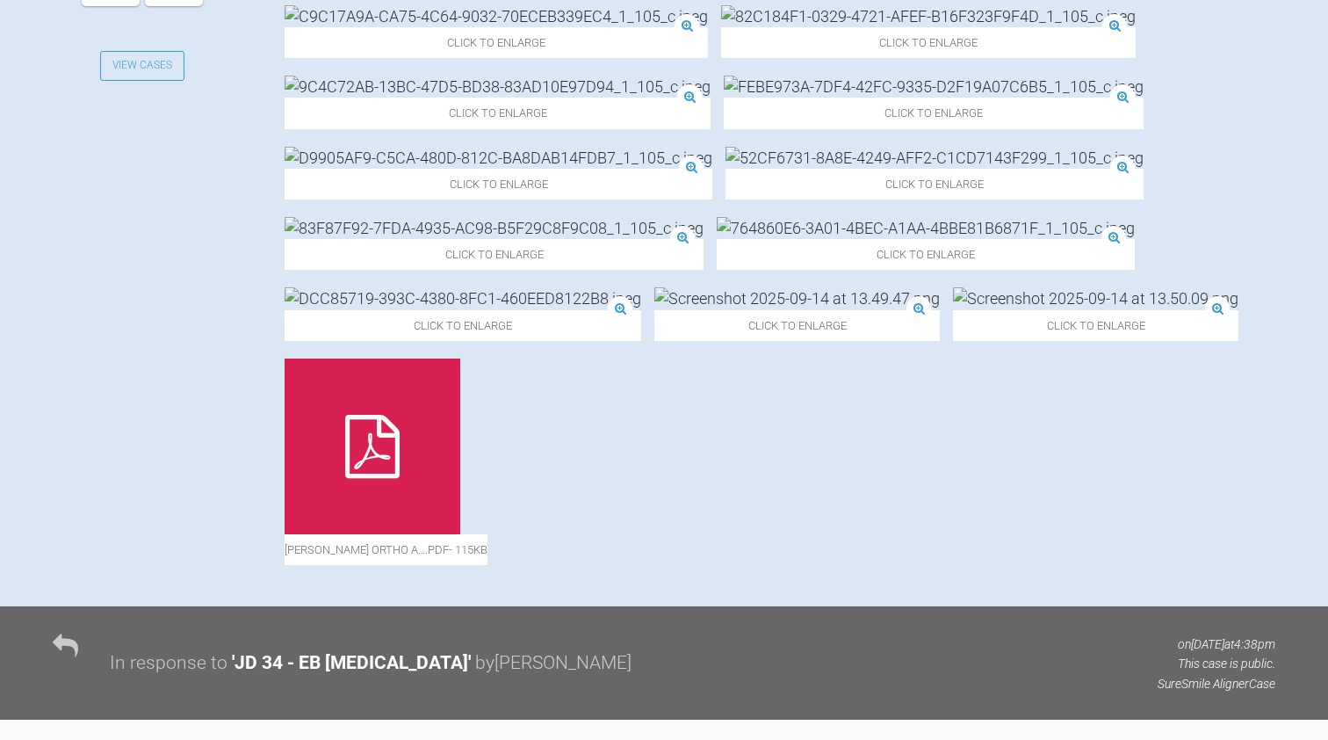
scroll to position [694, 0]
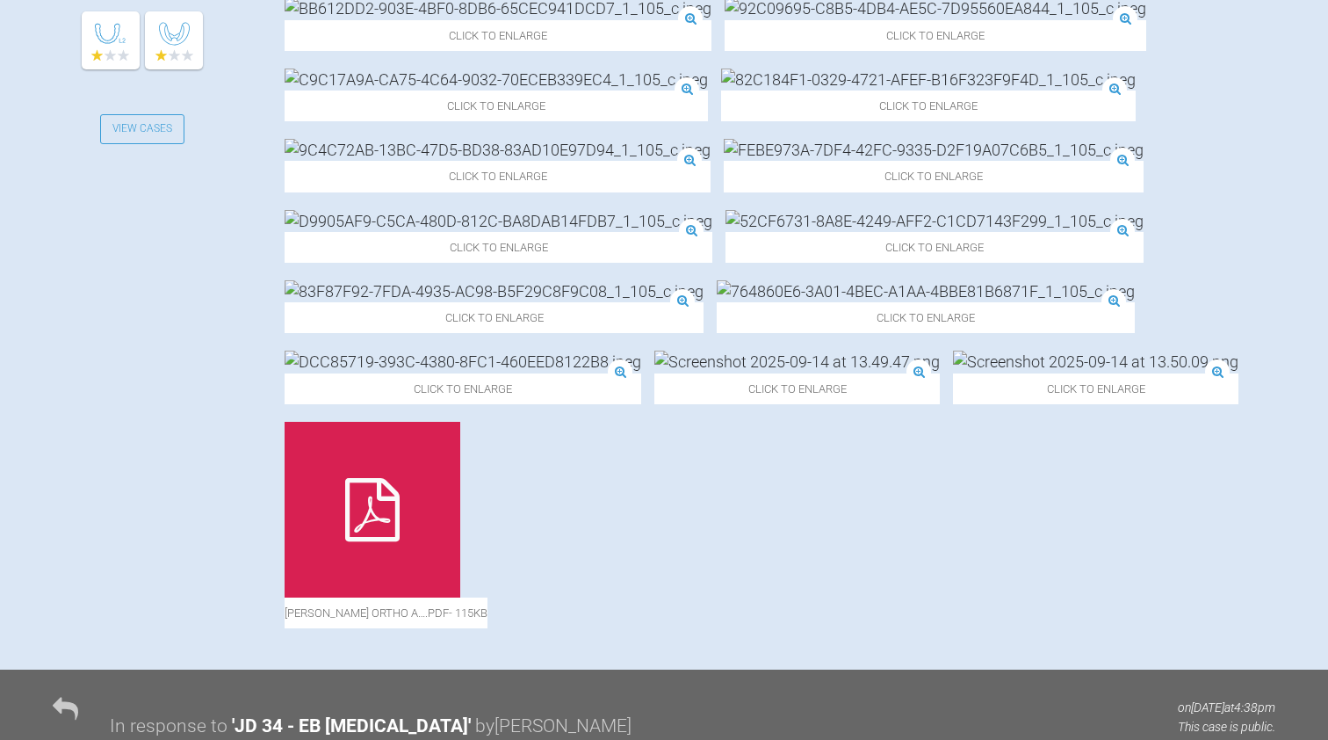
click at [724, 161] on img at bounding box center [934, 150] width 420 height 22
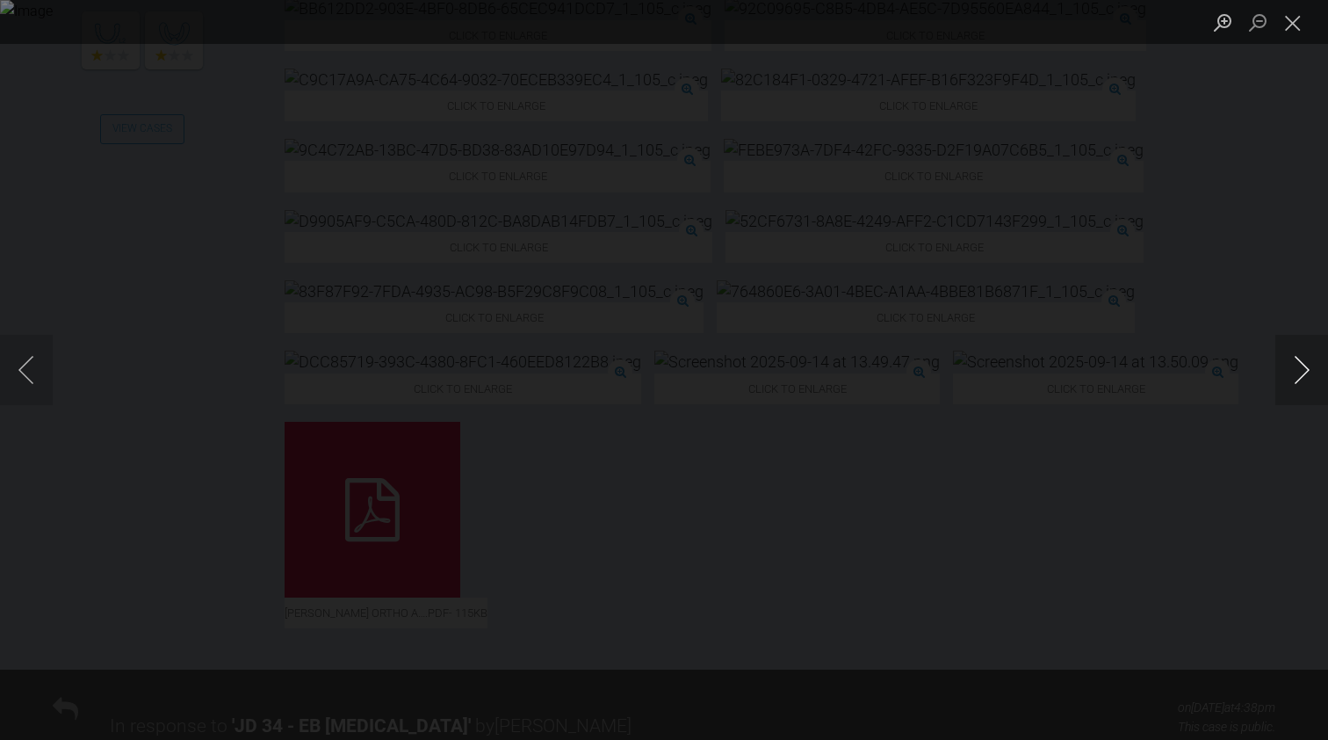
click at [746, 364] on button "Next image" at bounding box center [1302, 370] width 53 height 70
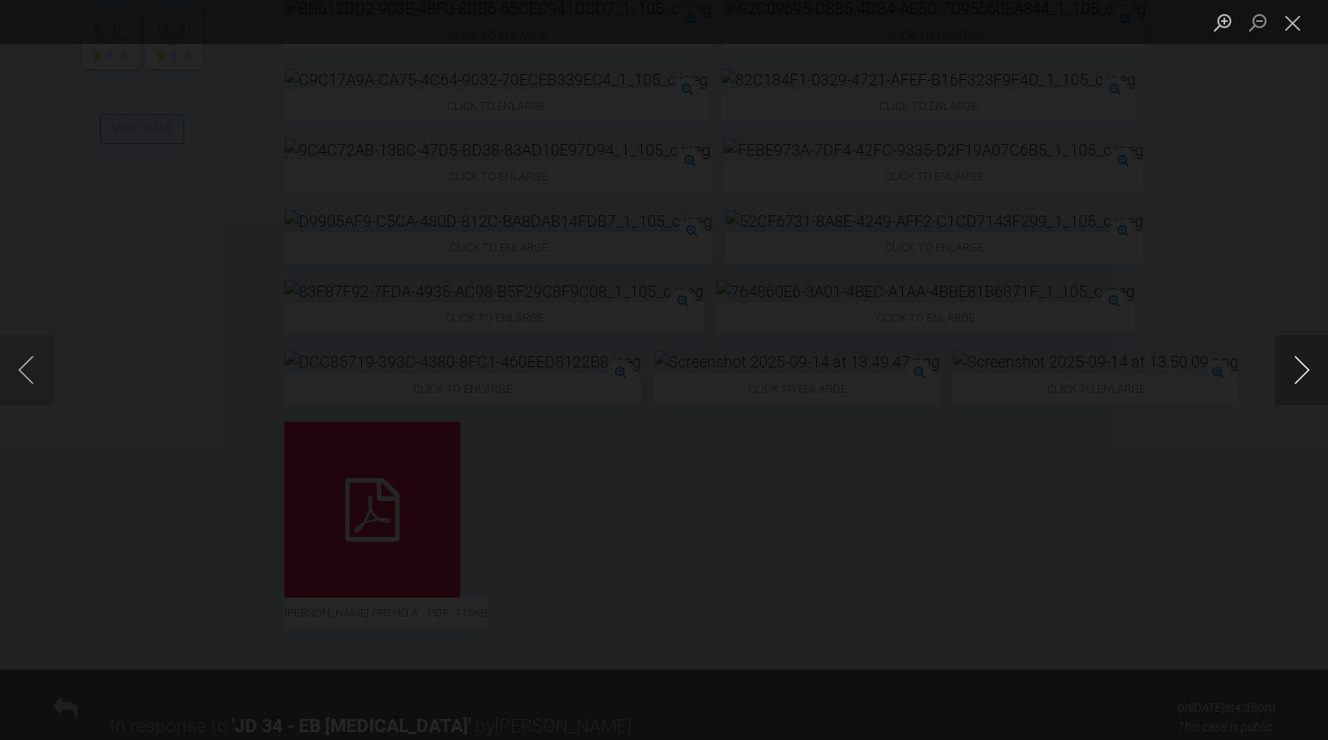
click at [746, 364] on button "Next image" at bounding box center [1302, 370] width 53 height 70
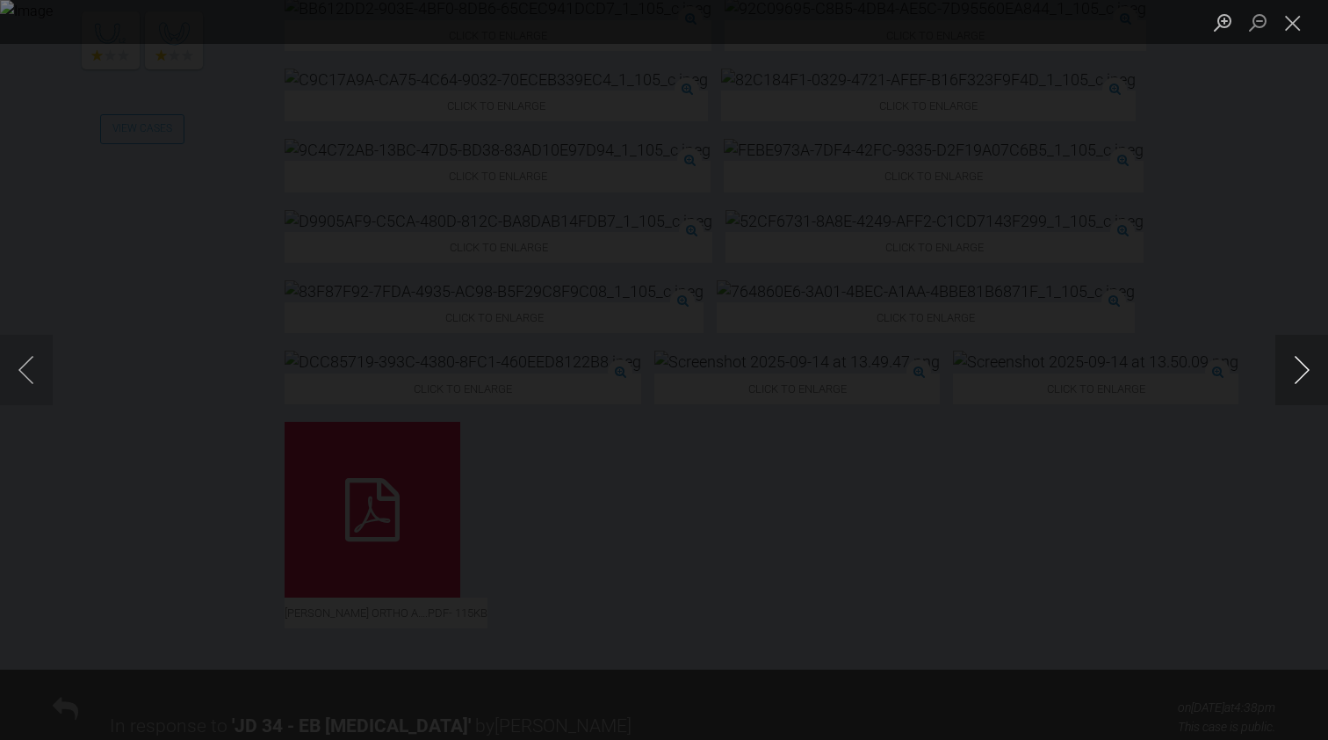
click at [746, 364] on button "Next image" at bounding box center [1302, 370] width 53 height 70
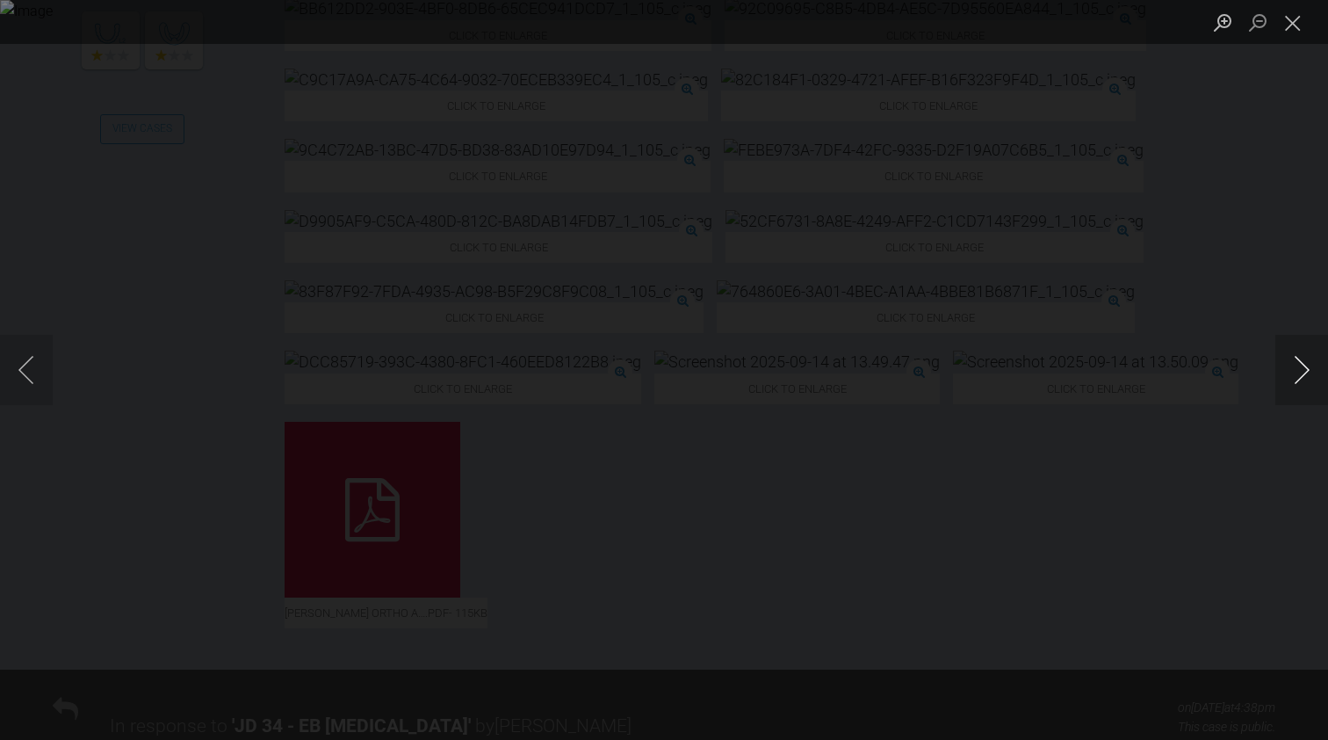
click at [746, 364] on button "Next image" at bounding box center [1302, 370] width 53 height 70
click at [746, 20] on button "Close lightbox" at bounding box center [1293, 22] width 35 height 31
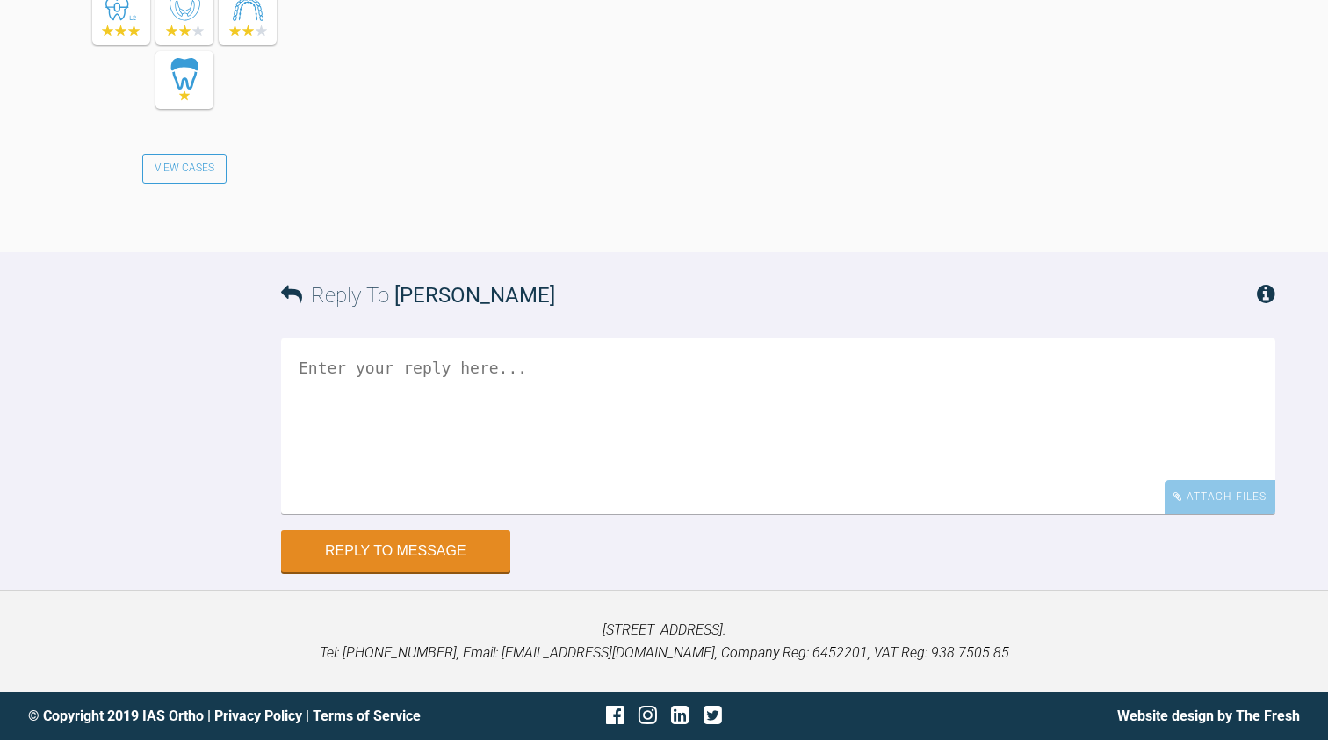
scroll to position [2775, 0]
click at [324, 375] on textarea at bounding box center [778, 426] width 995 height 176
type textarea "Two varying perspectives for the price of one lol."
click at [360, 552] on button "Reply to Message" at bounding box center [395, 553] width 229 height 42
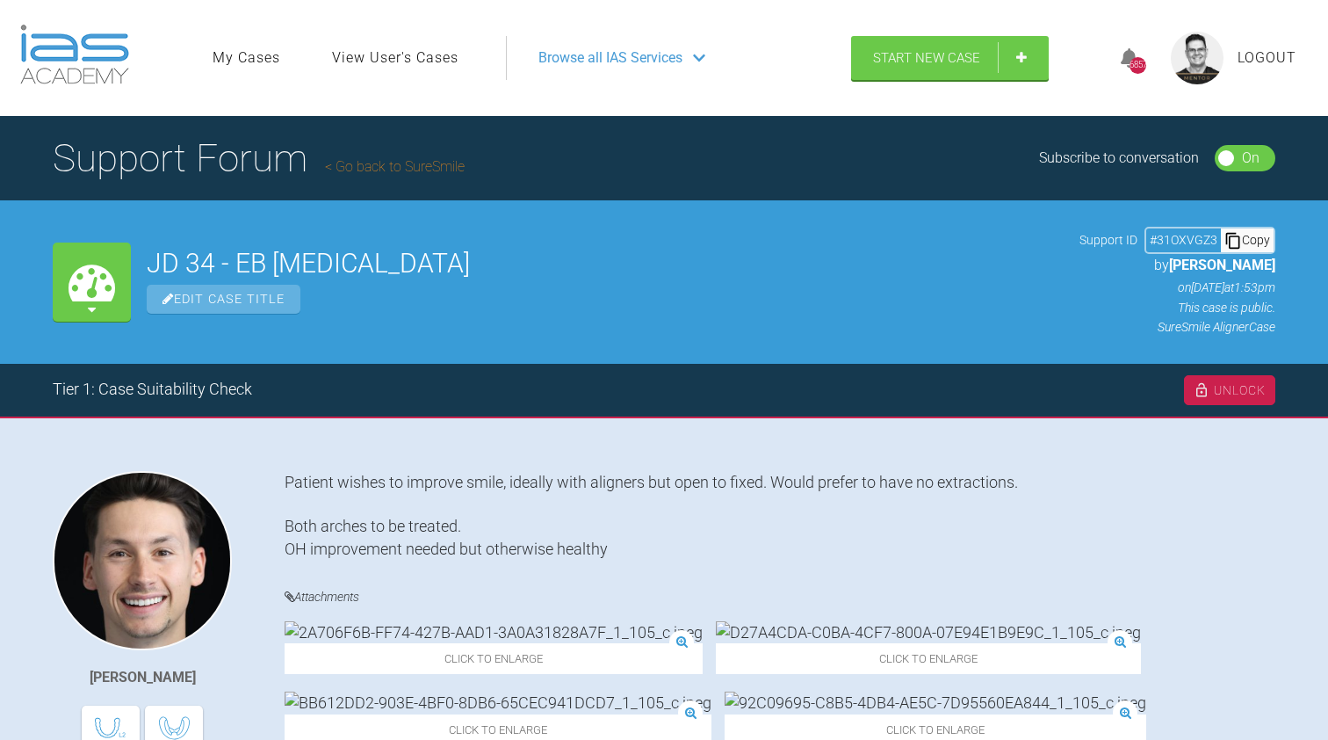
scroll to position [0, 0]
click at [391, 171] on link "Go back to SureSmile" at bounding box center [395, 166] width 140 height 17
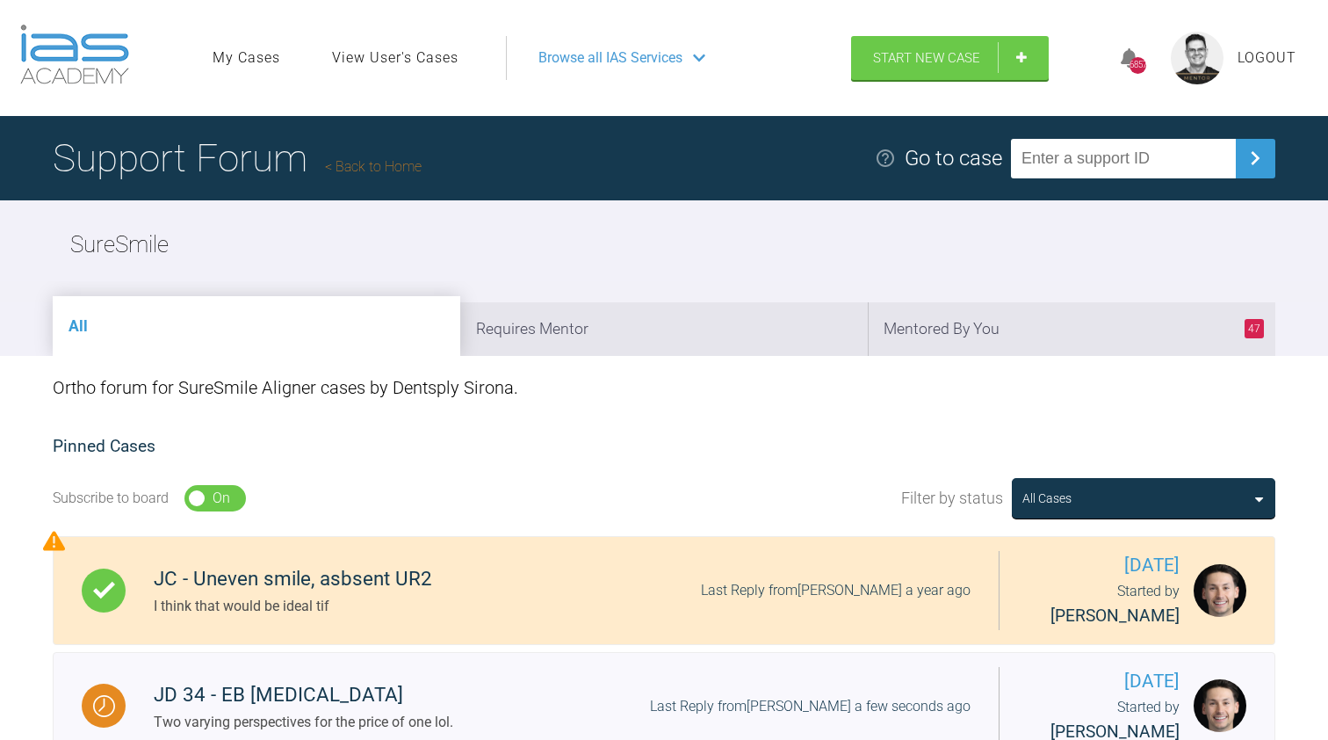
click at [375, 164] on link "Back to Home" at bounding box center [373, 166] width 97 height 17
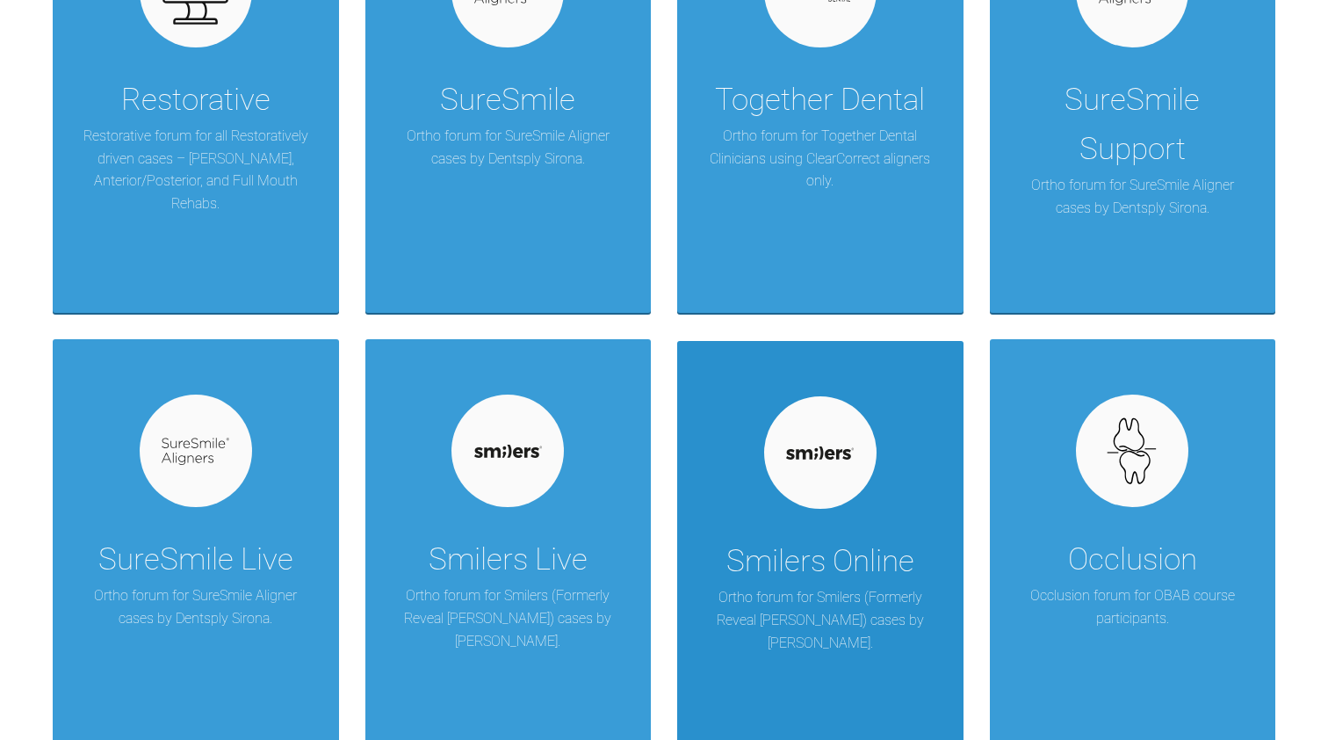
scroll to position [1446, 0]
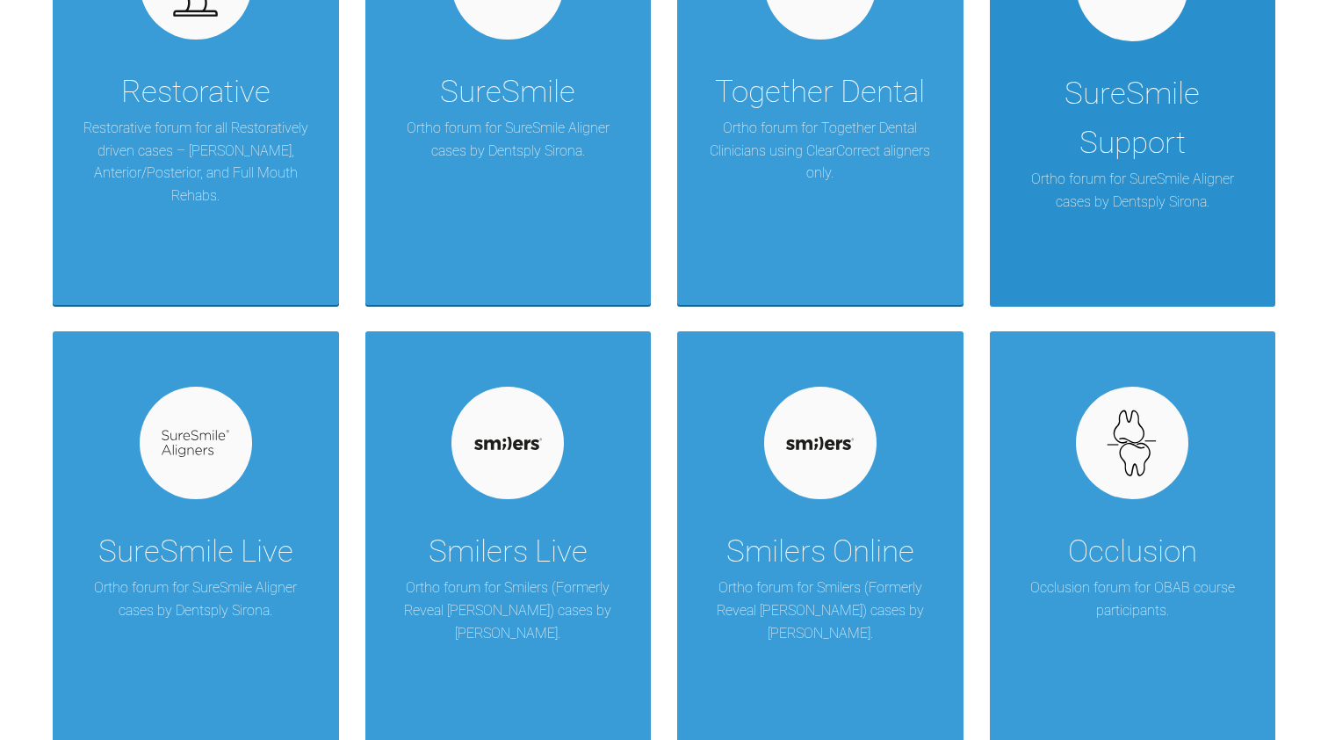
click at [746, 105] on div "SureSmile Support" at bounding box center [1134, 118] width 234 height 98
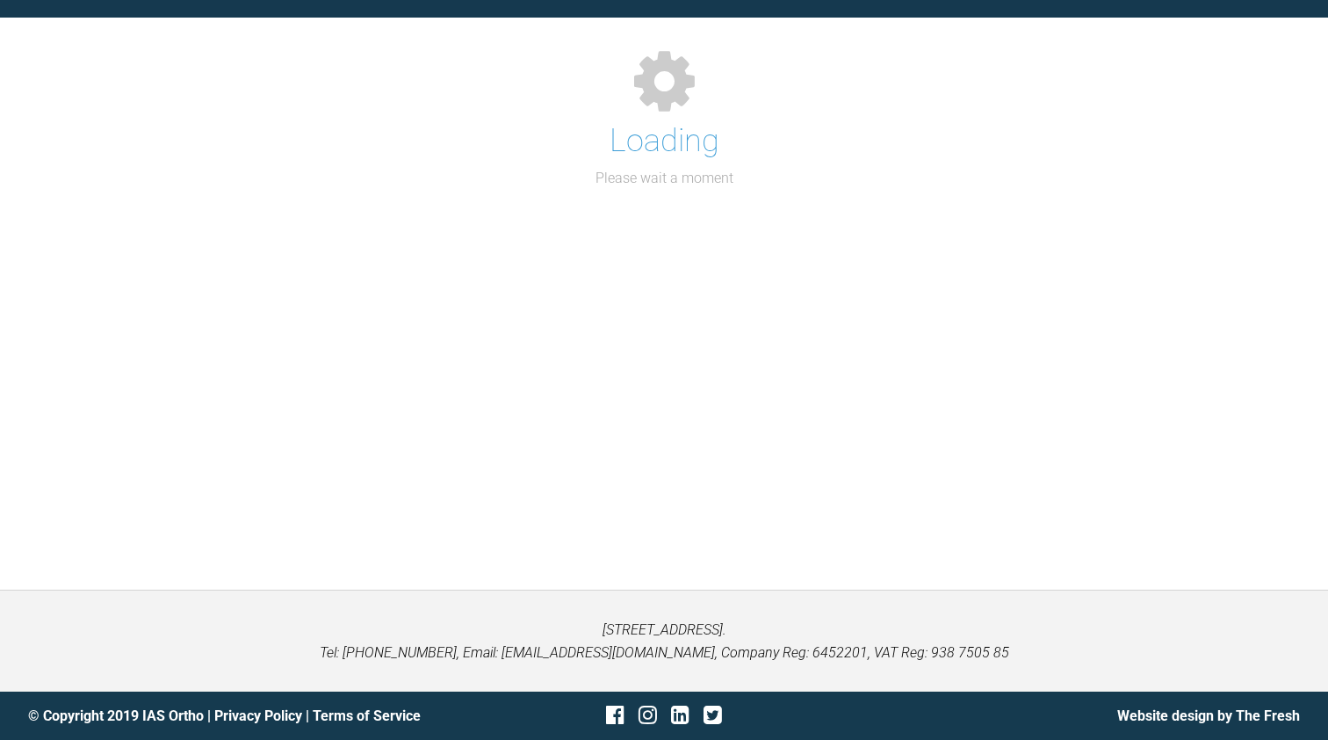
scroll to position [181, 0]
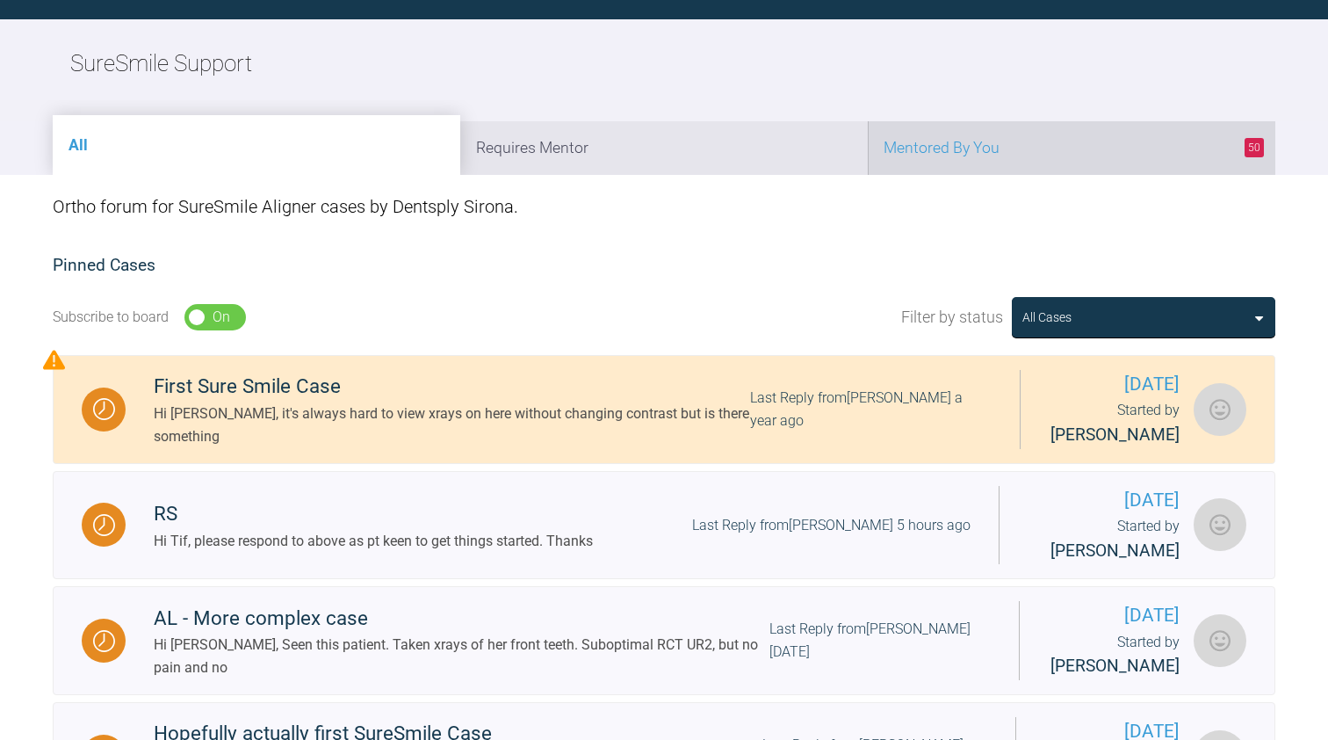
click at [746, 149] on li "50 Mentored By You" at bounding box center [1072, 148] width 408 height 54
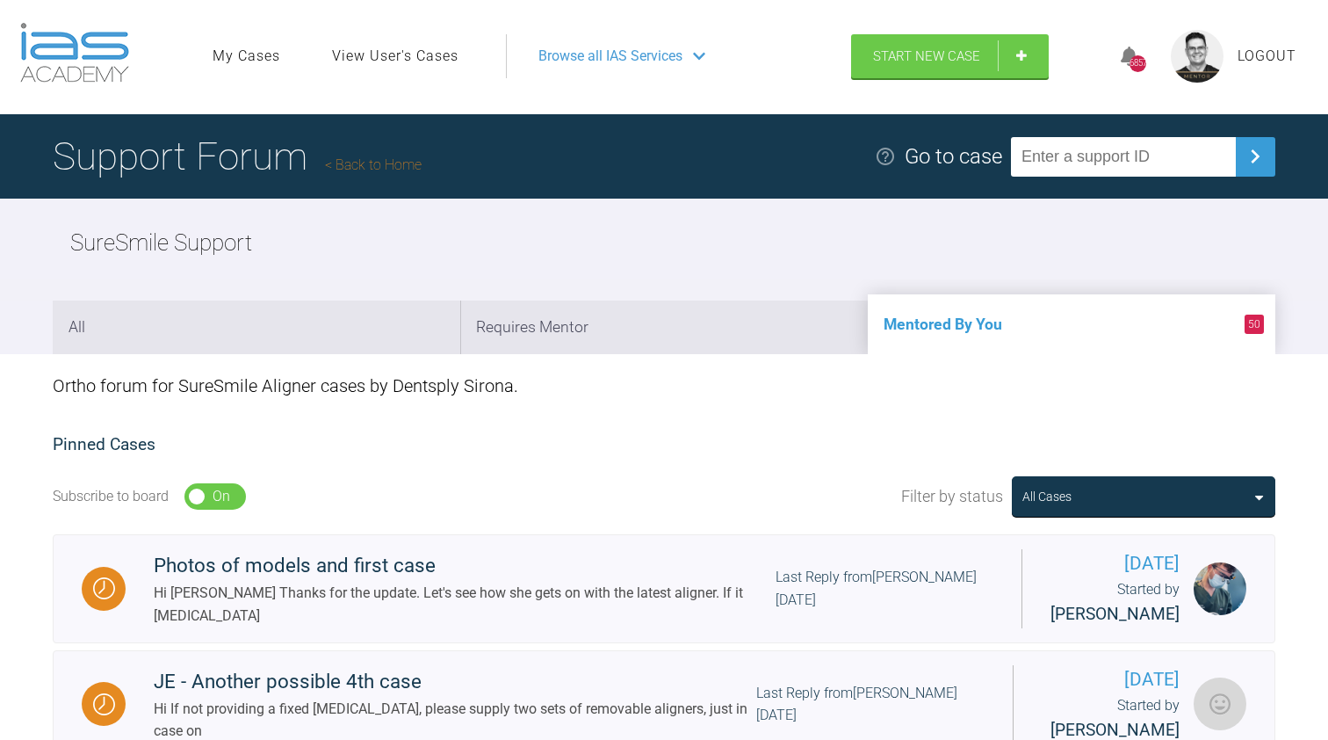
scroll to position [1, 0]
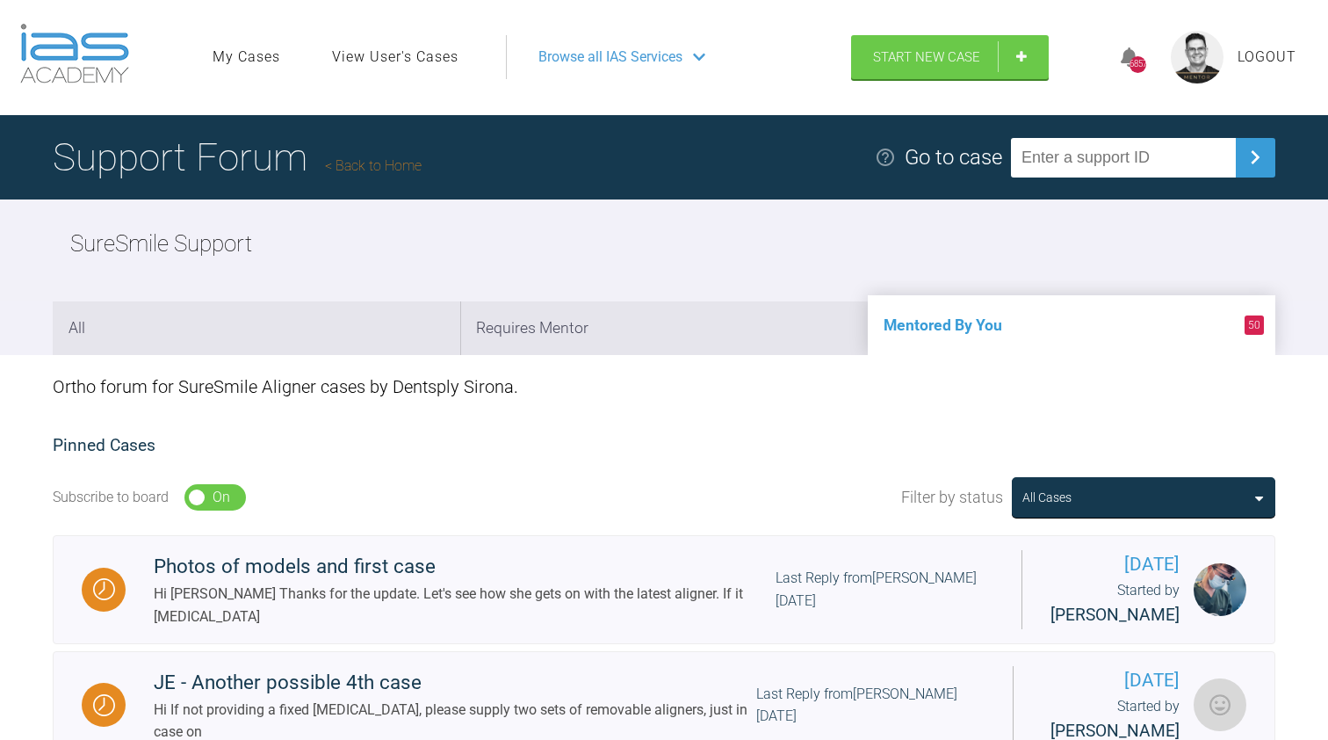
click at [374, 169] on link "Back to Home" at bounding box center [373, 165] width 97 height 17
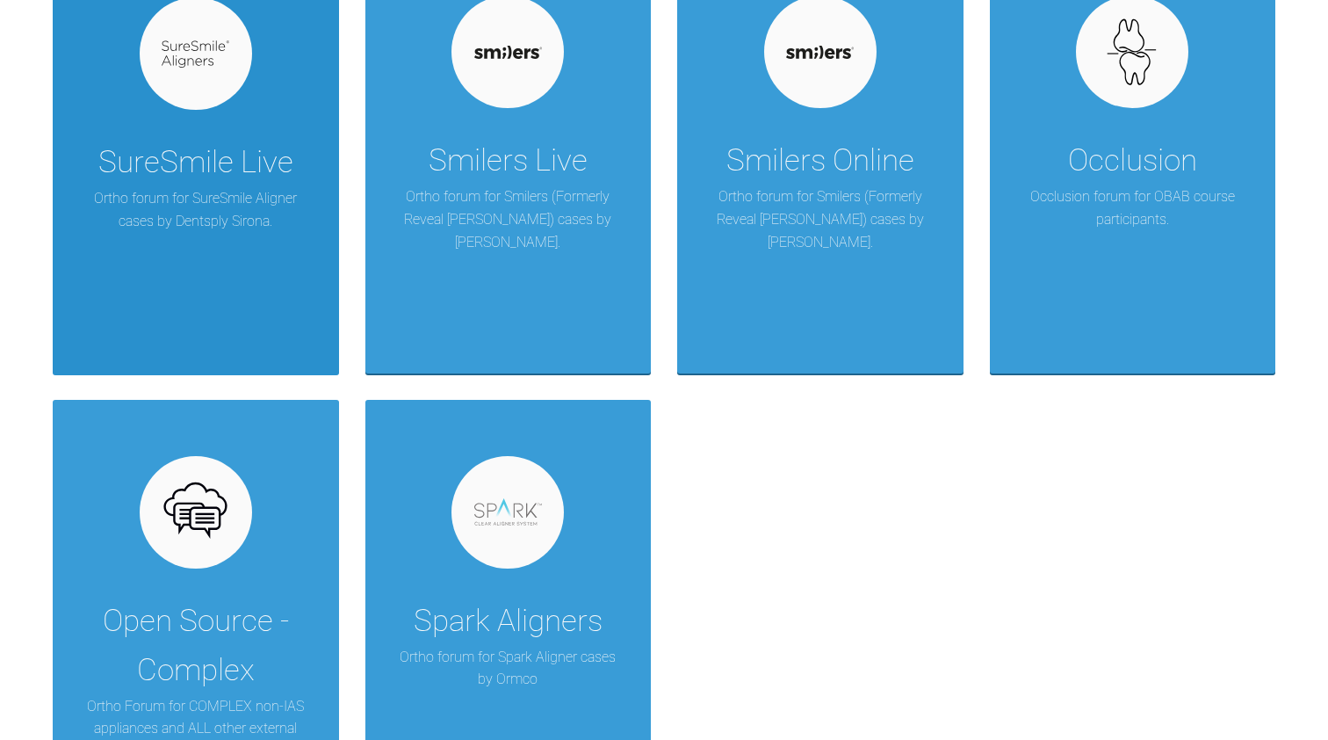
click at [235, 170] on div "SureSmile Live" at bounding box center [195, 162] width 195 height 49
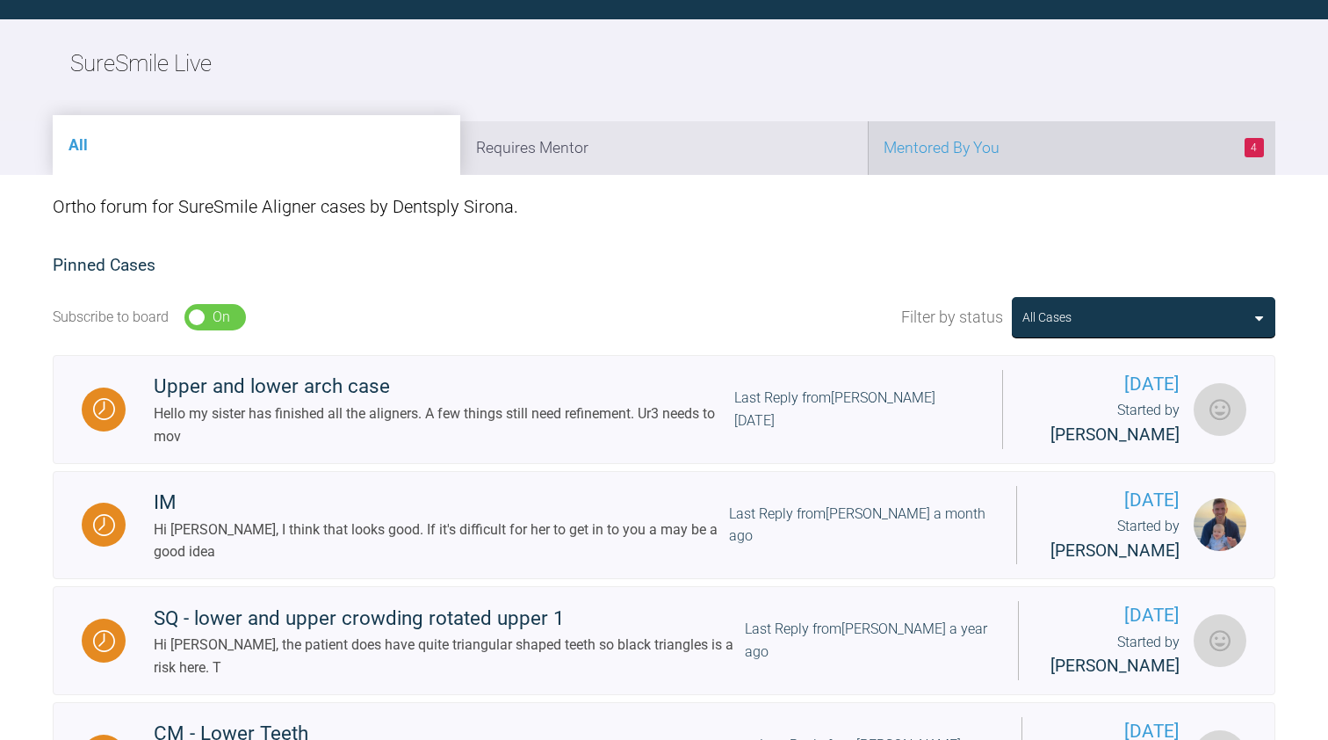
click at [746, 161] on li "4 Mentored By You" at bounding box center [1072, 148] width 408 height 54
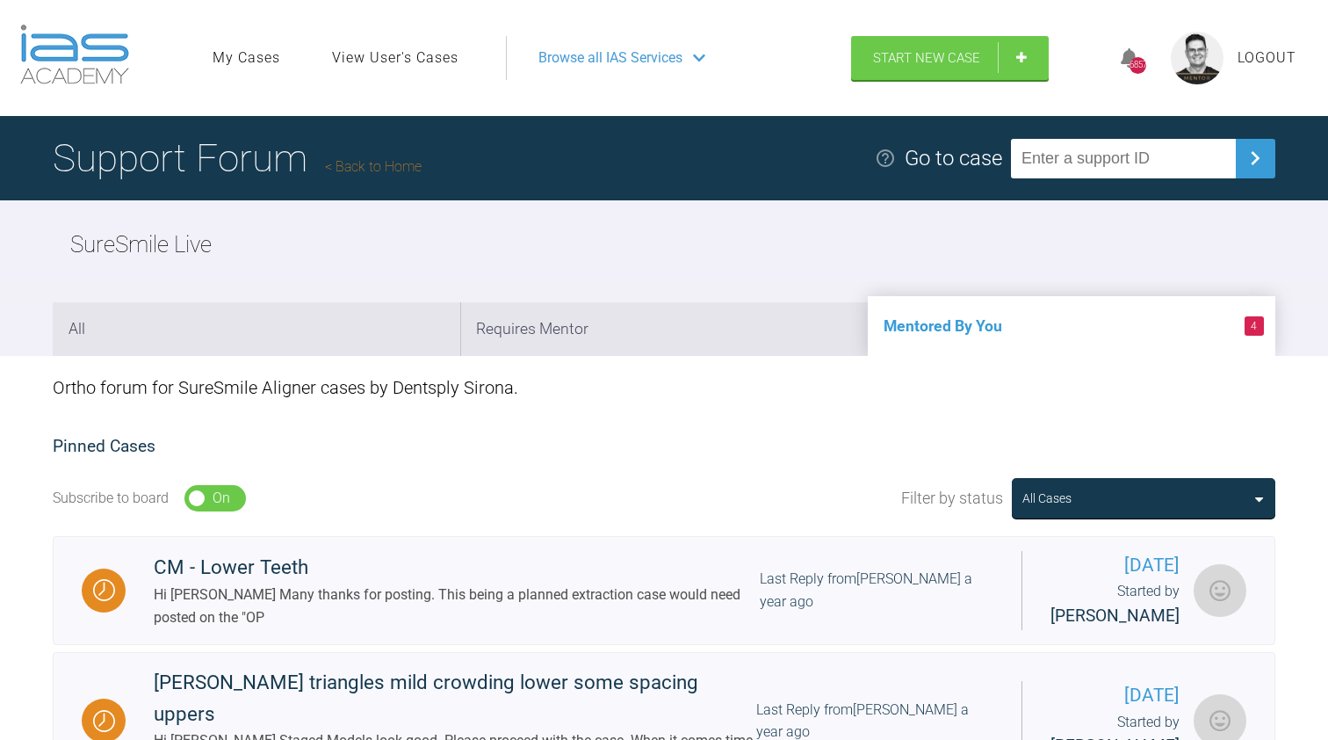
scroll to position [0, 0]
click at [378, 166] on link "Back to Home" at bounding box center [373, 166] width 97 height 17
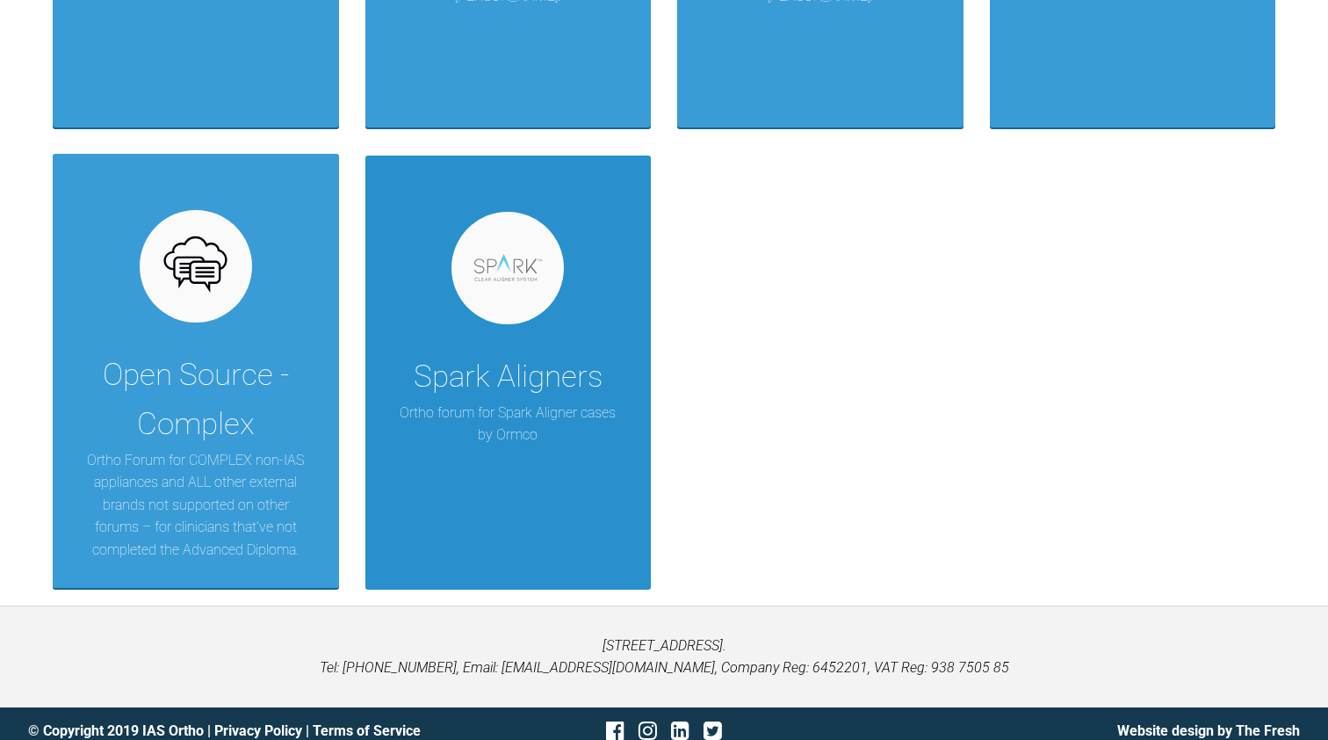
click at [502, 317] on div "Spark Aligners Ortho forum for Spark Aligner cases by [PERSON_NAME]" at bounding box center [508, 372] width 286 height 433
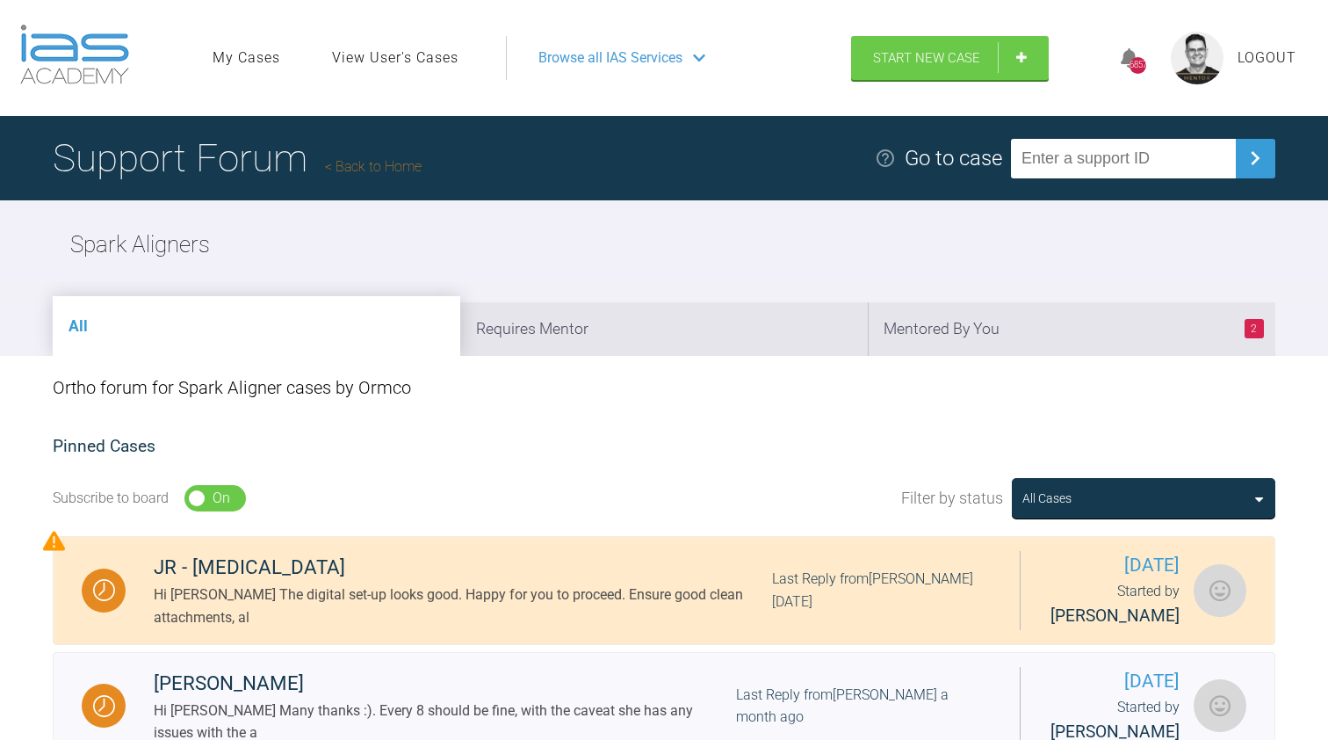
click at [371, 163] on link "Back to Home" at bounding box center [373, 166] width 97 height 17
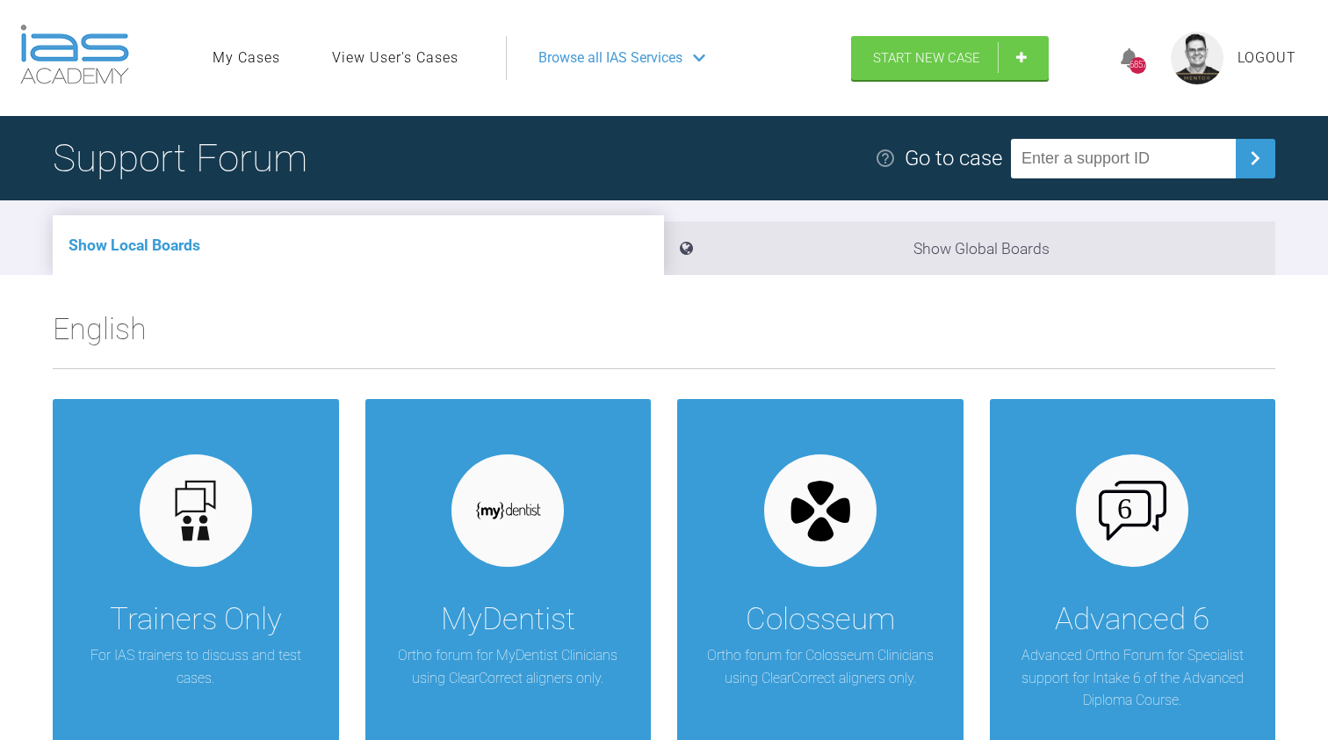
click at [746, 57] on span "Logout" at bounding box center [1267, 58] width 59 height 23
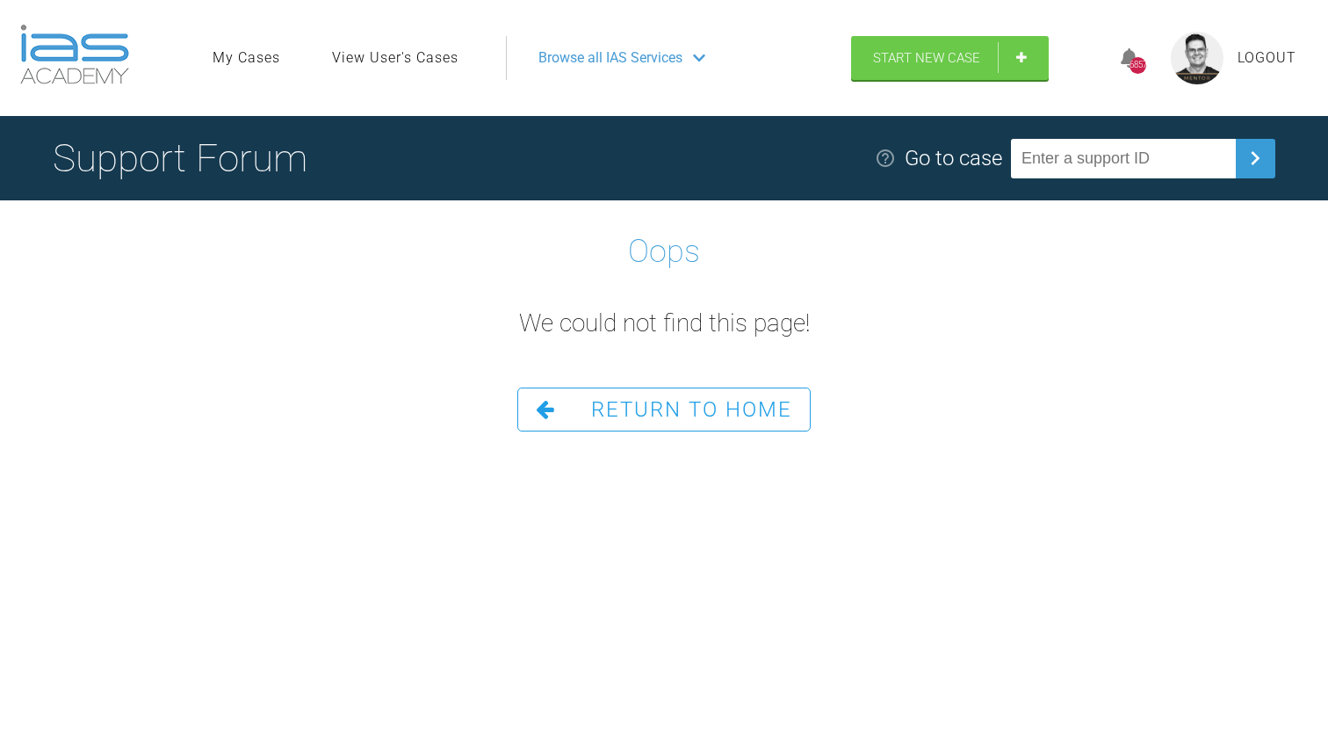
click at [585, 61] on span "Browse all IAS Services" at bounding box center [611, 58] width 144 height 23
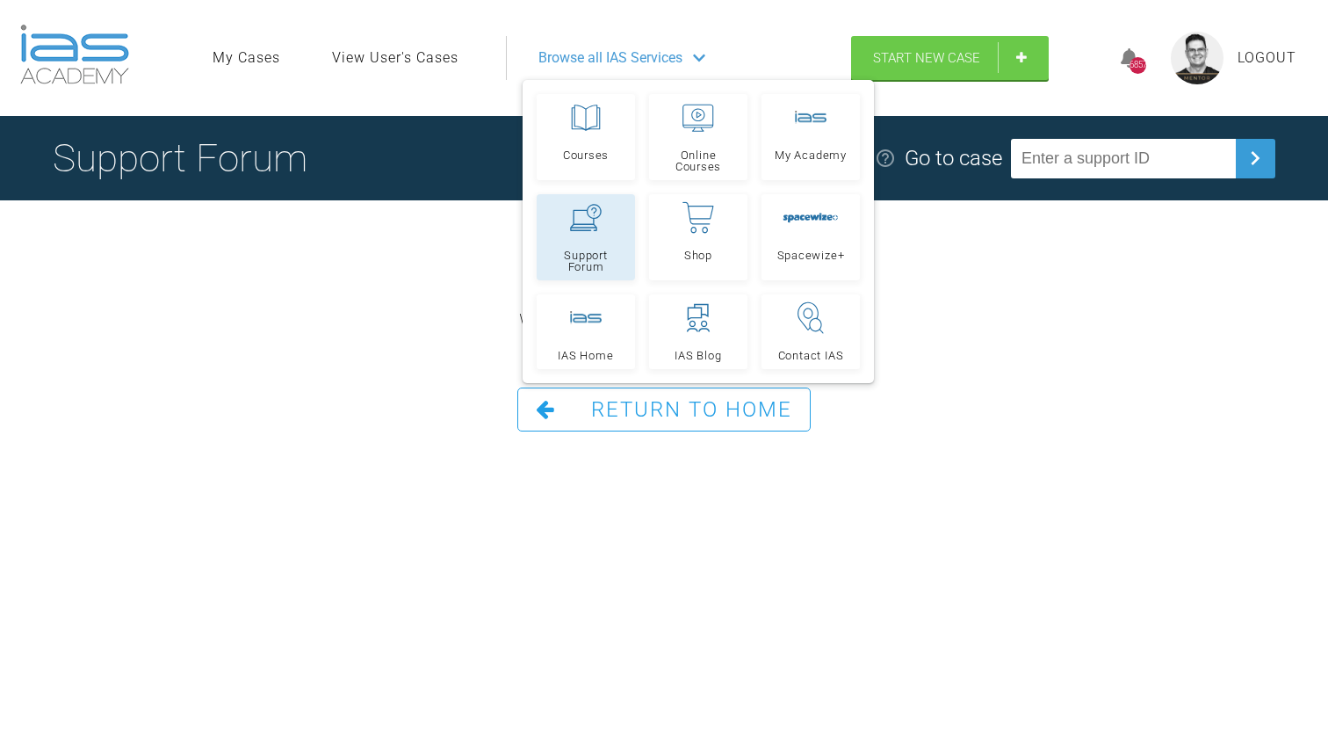
click at [602, 241] on link "Support Forum" at bounding box center [586, 237] width 98 height 86
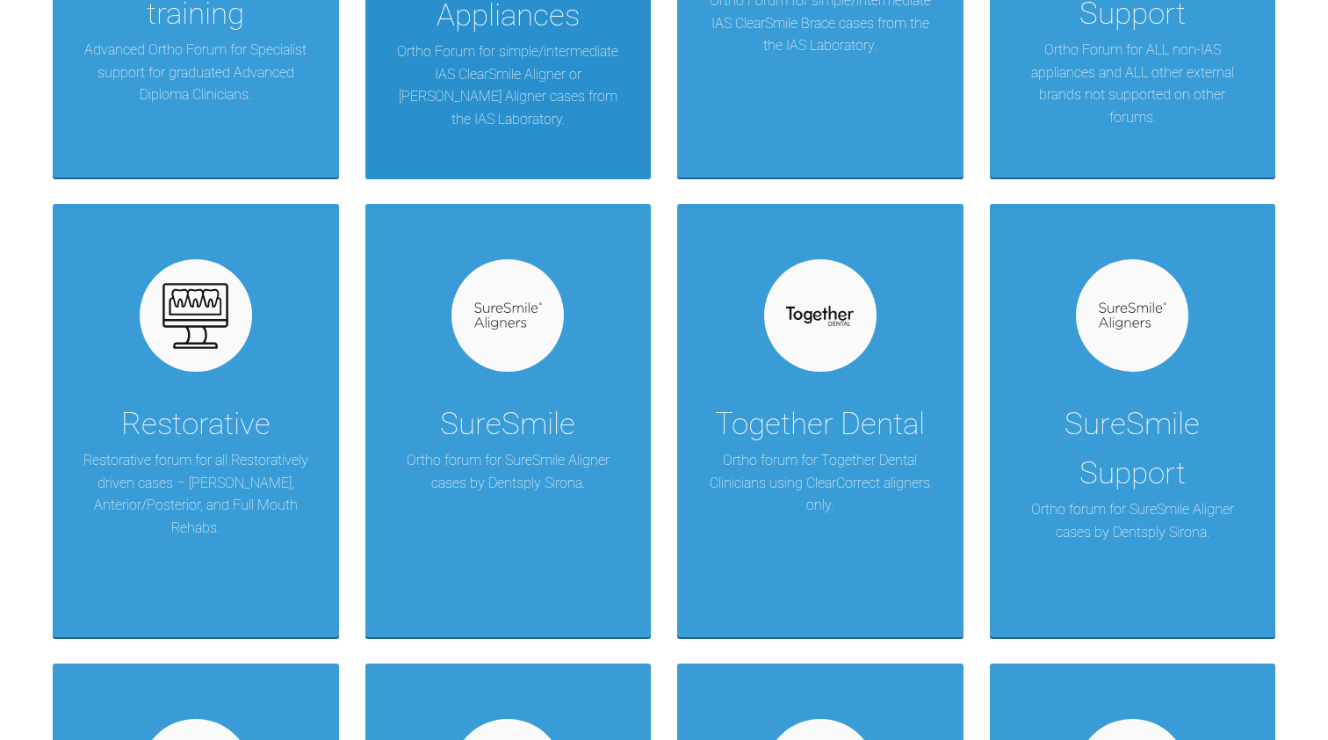
scroll to position [1296, 0]
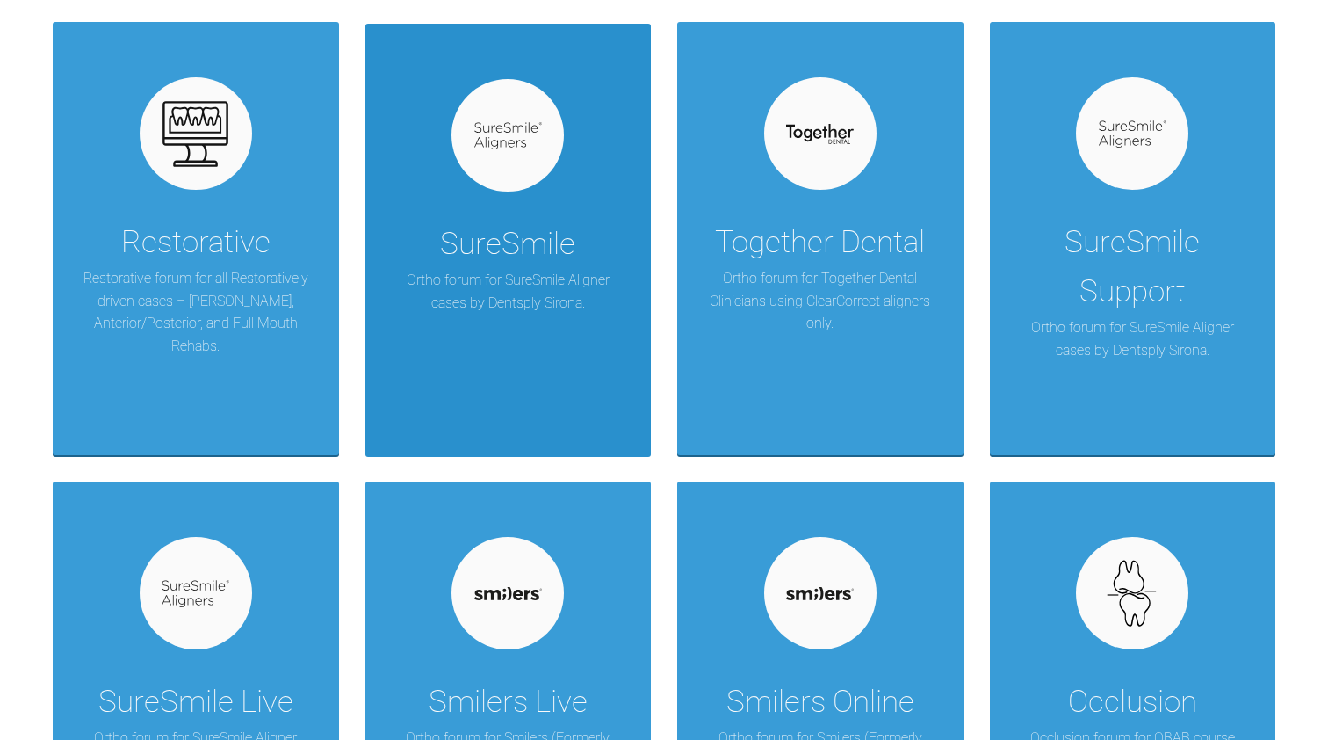
click at [602, 241] on div "SureSmile Ortho forum for SureSmile Aligner cases by Dentsply Sirona." at bounding box center [508, 240] width 286 height 433
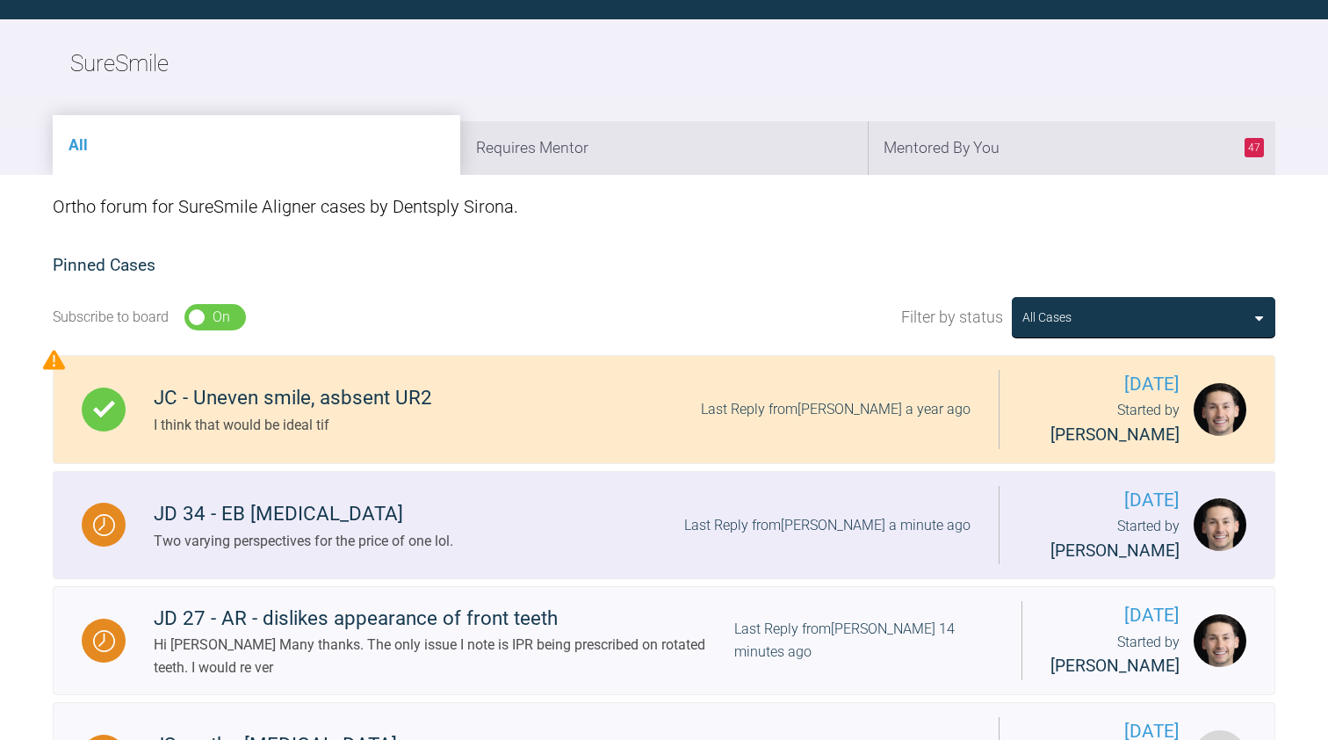
click at [332, 562] on link "JD 34 - EB Deep Bite Two varying perspectives for the price of one lol. Last Re…" at bounding box center [664, 525] width 1223 height 109
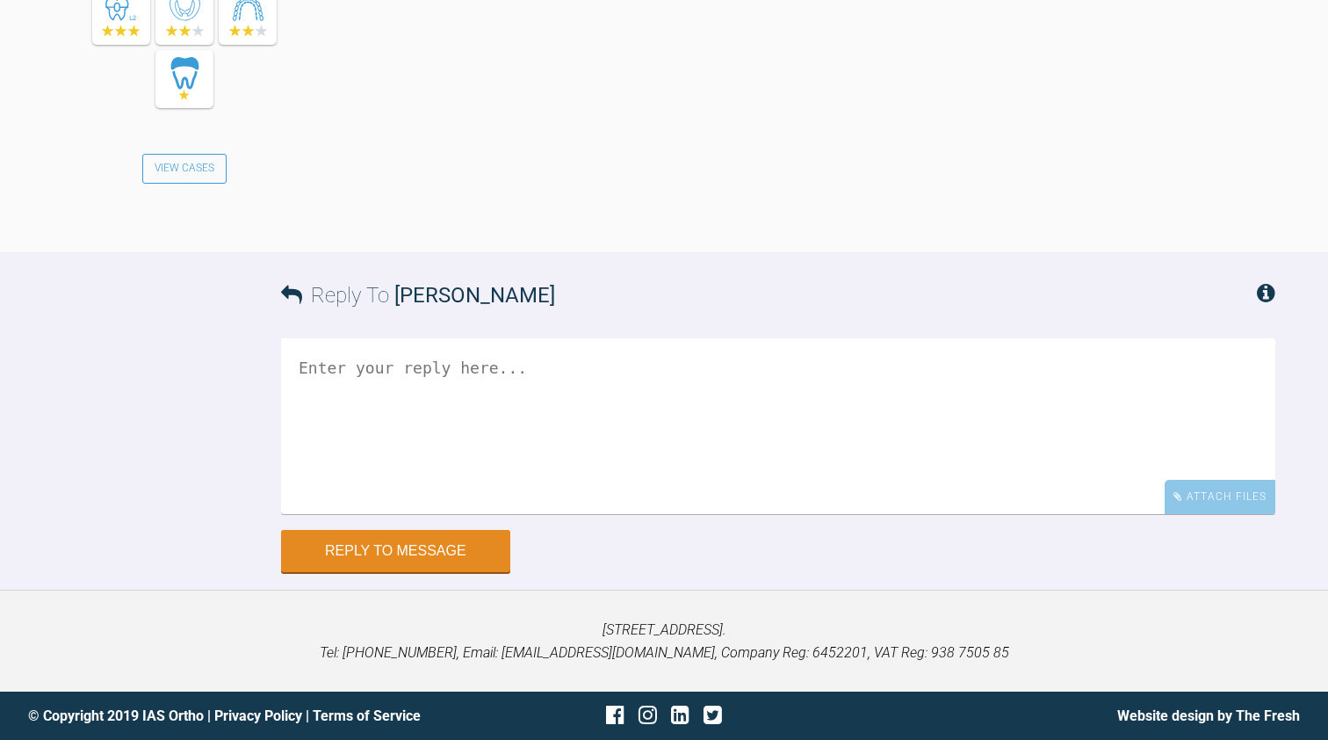
scroll to position [3502, 0]
click at [334, 377] on textarea at bounding box center [778, 426] width 995 height 176
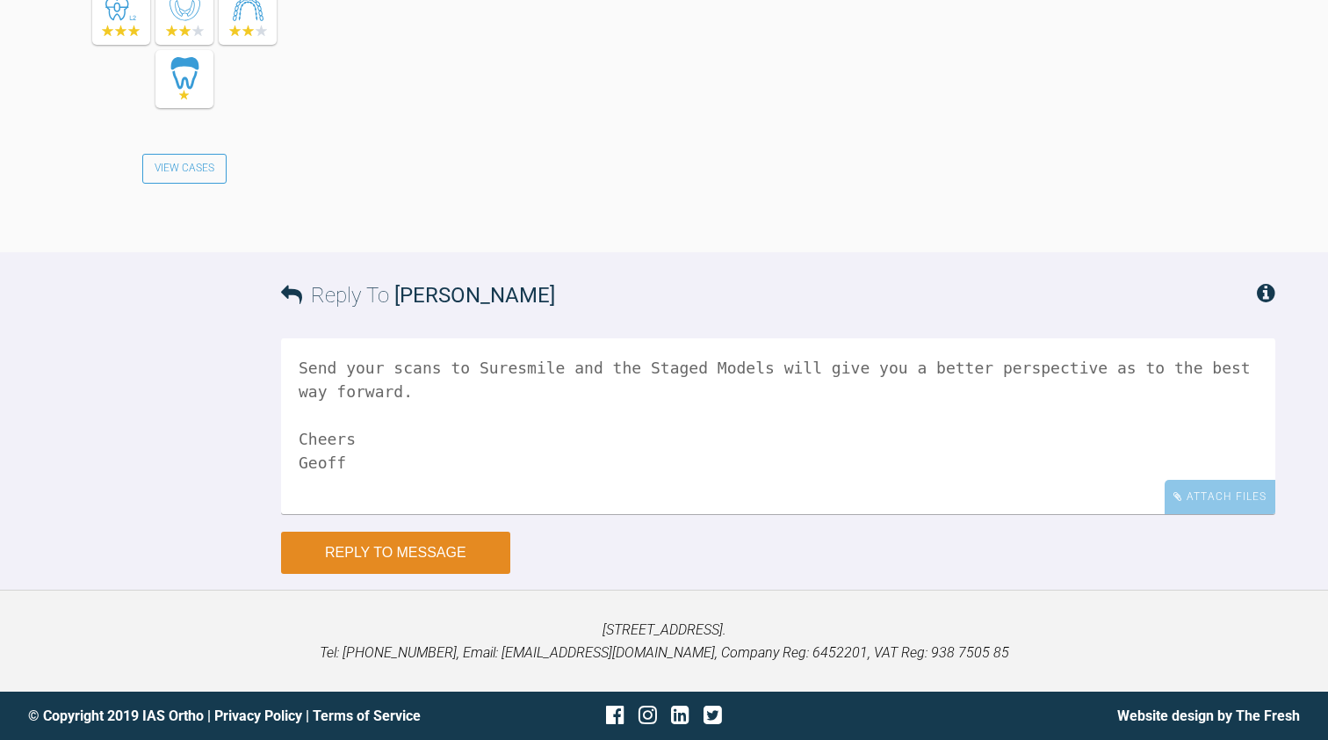
type textarea "Send your scans to Suresmile and the Staged Models will give you a better persp…"
click at [383, 552] on button "Reply to Message" at bounding box center [395, 553] width 229 height 42
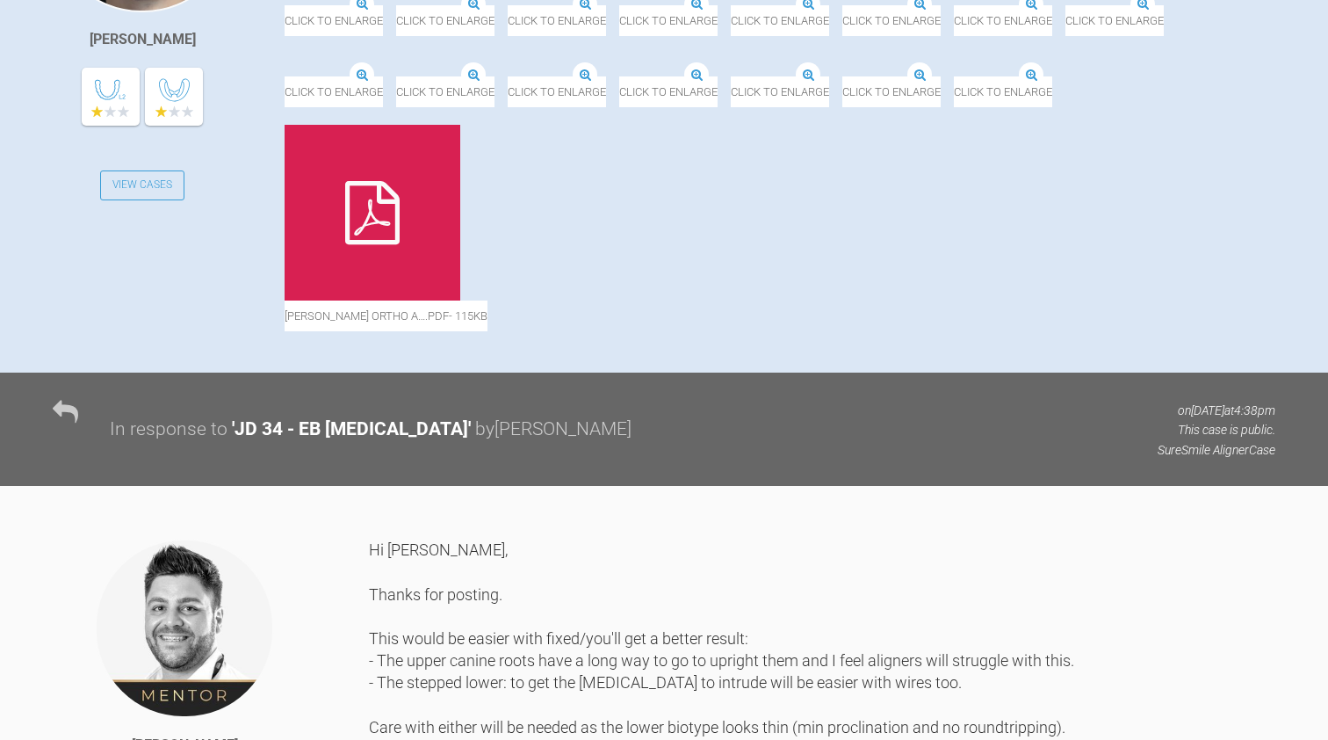
scroll to position [633, 0]
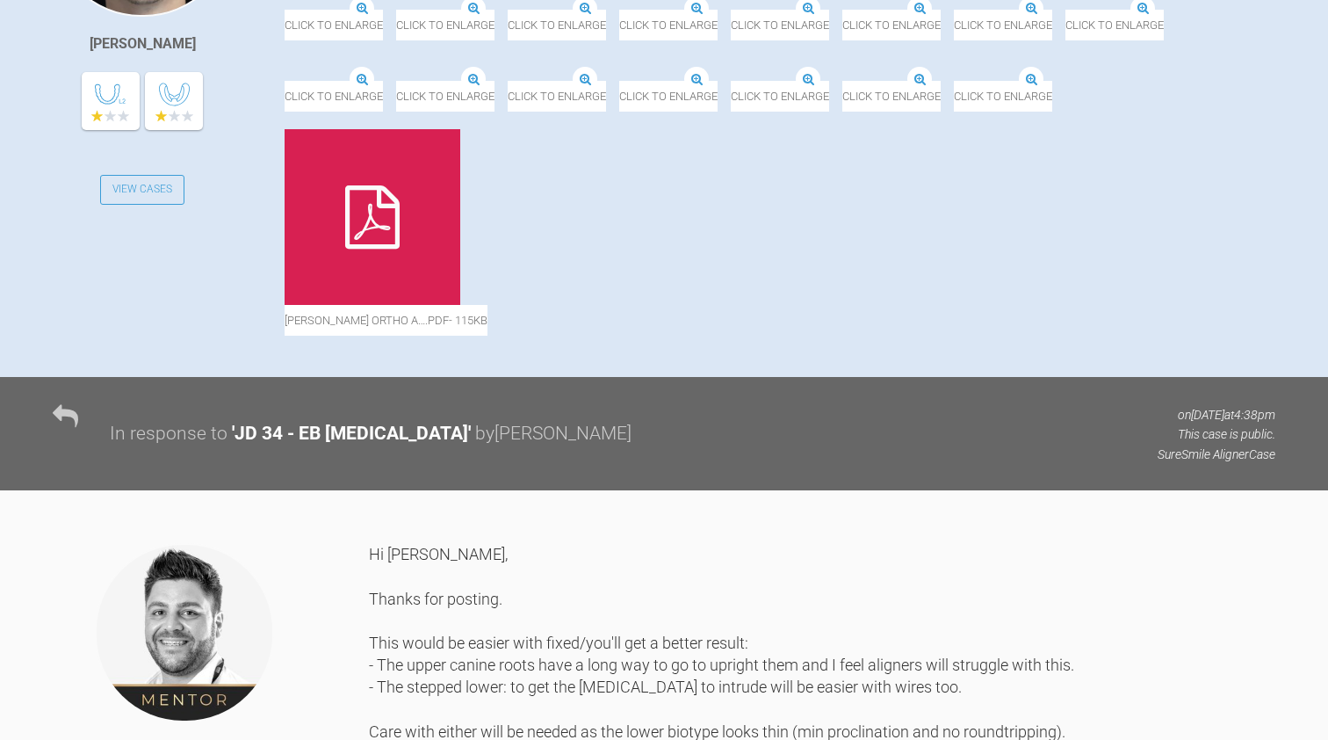
click at [396, 222] on img at bounding box center [396, 222] width 0 height 0
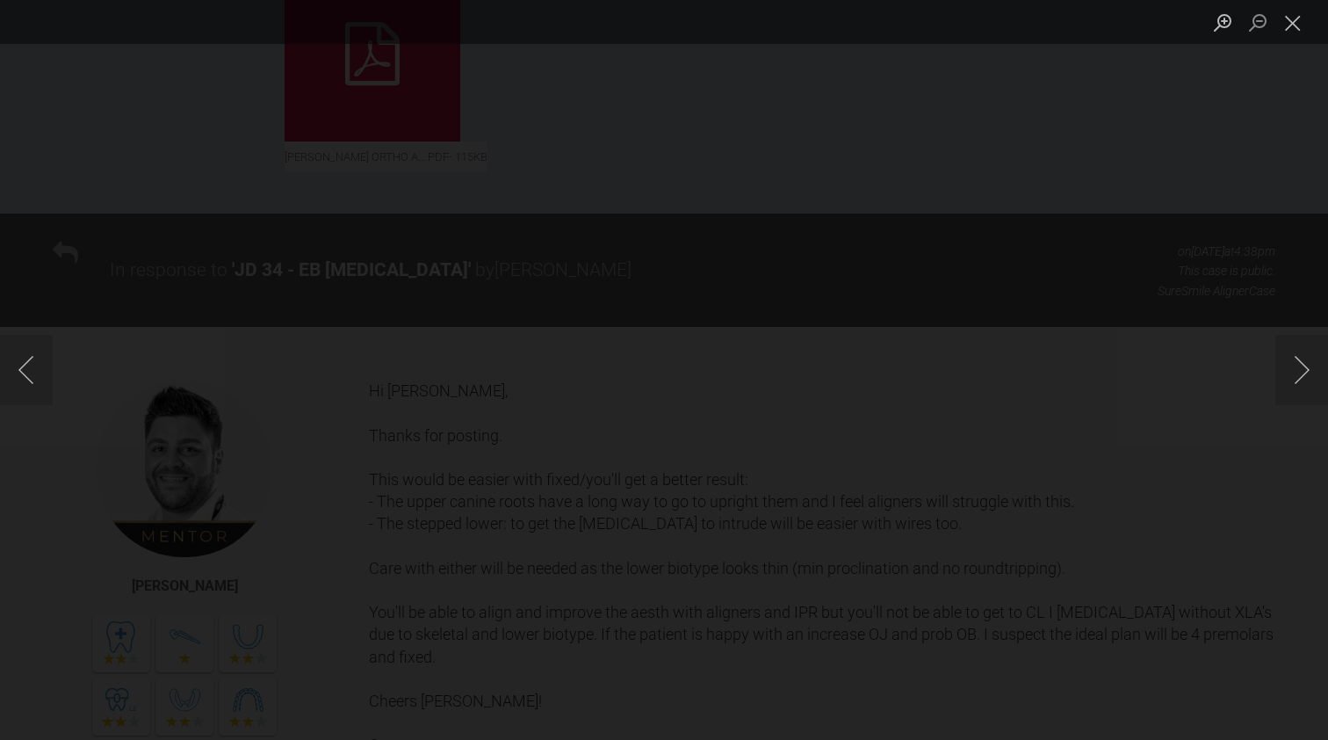
scroll to position [1152, 0]
click at [1111, 296] on div "Lightbox" at bounding box center [664, 370] width 1328 height 740
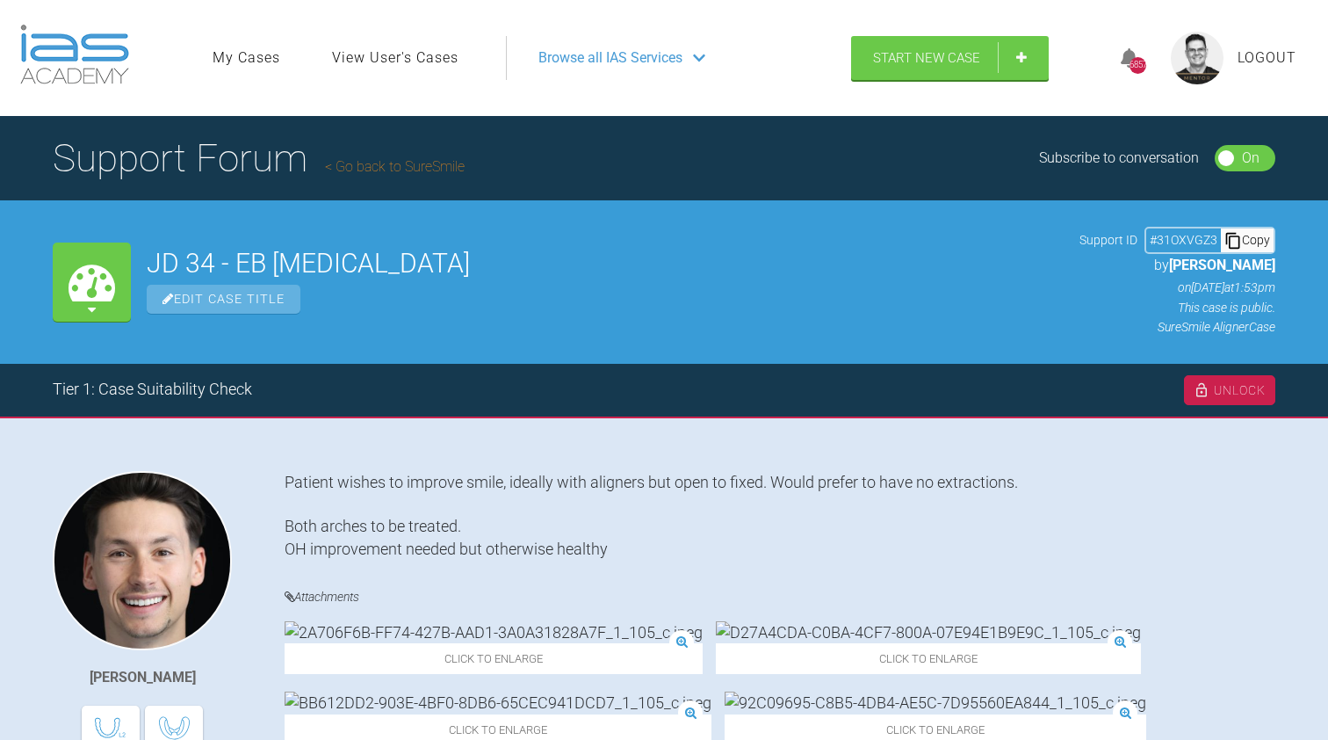
scroll to position [0, 0]
click at [399, 165] on link "Go back to SureSmile" at bounding box center [395, 166] width 140 height 17
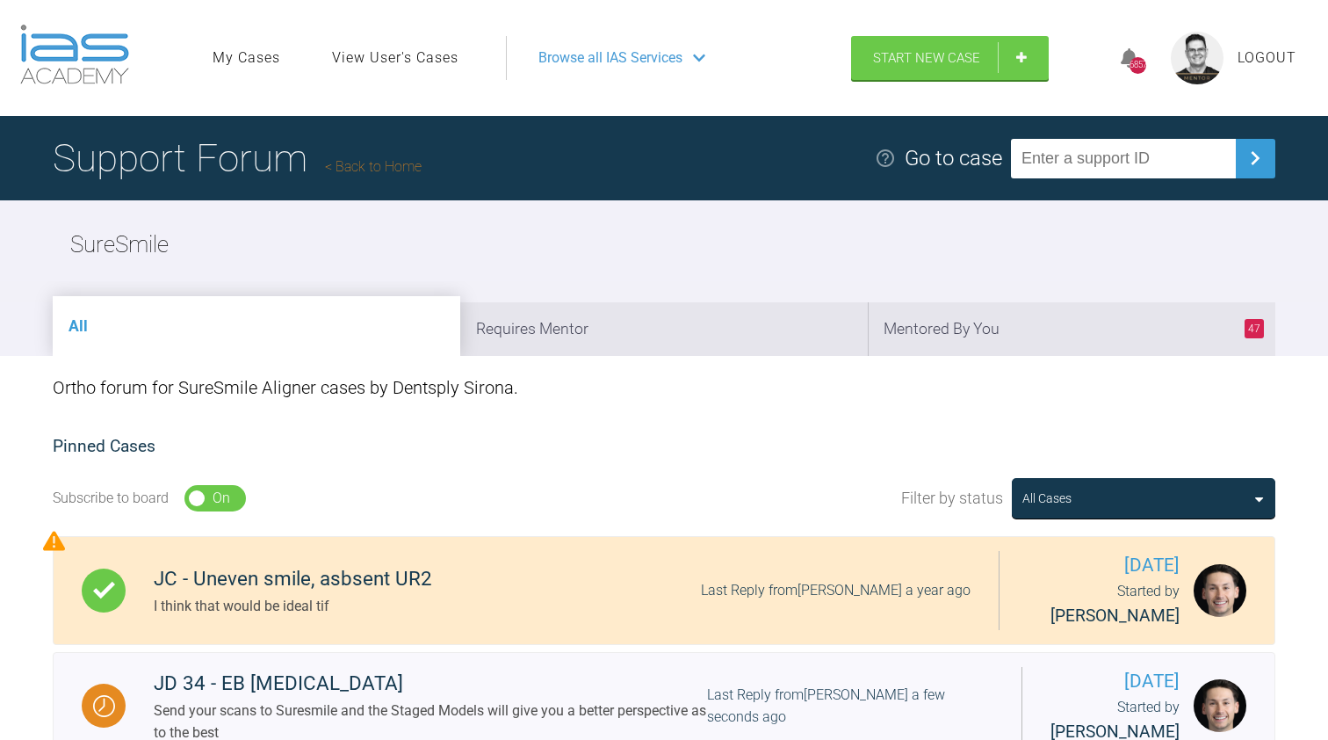
click at [1270, 48] on span "Logout" at bounding box center [1267, 58] width 59 height 23
